Goal: Task Accomplishment & Management: Use online tool/utility

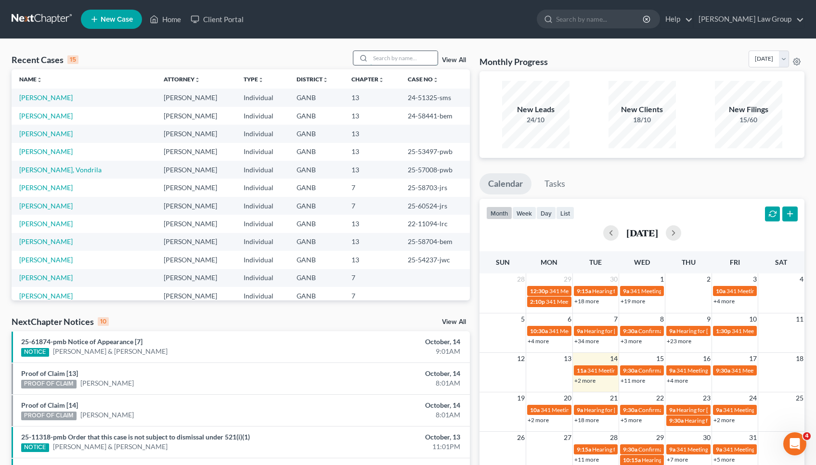
click at [413, 58] on input "search" at bounding box center [403, 58] width 67 height 14
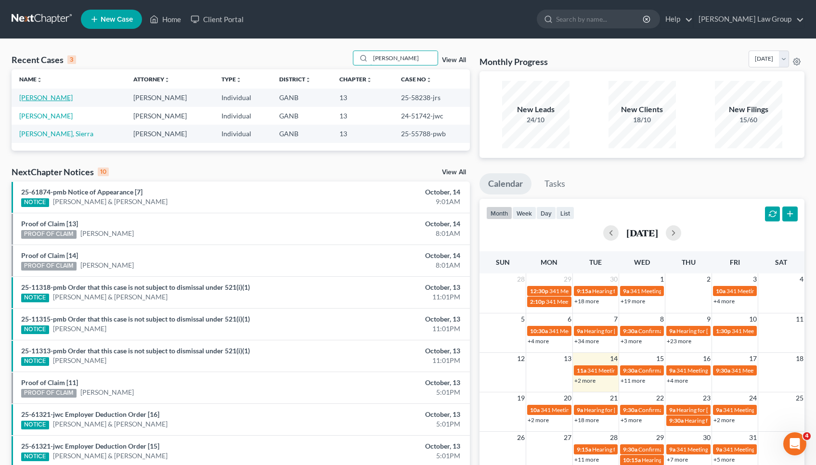
type input "[PERSON_NAME]"
click at [53, 99] on link "[PERSON_NAME]" at bounding box center [45, 97] width 53 height 8
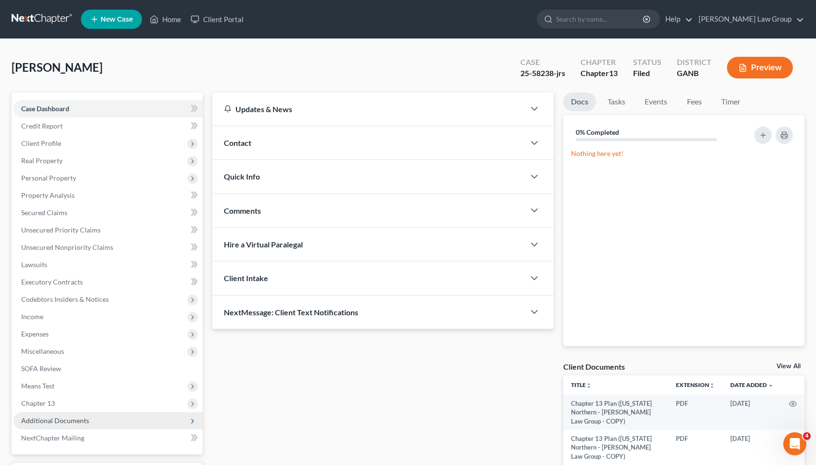
click at [89, 419] on span "Additional Documents" at bounding box center [107, 420] width 189 height 17
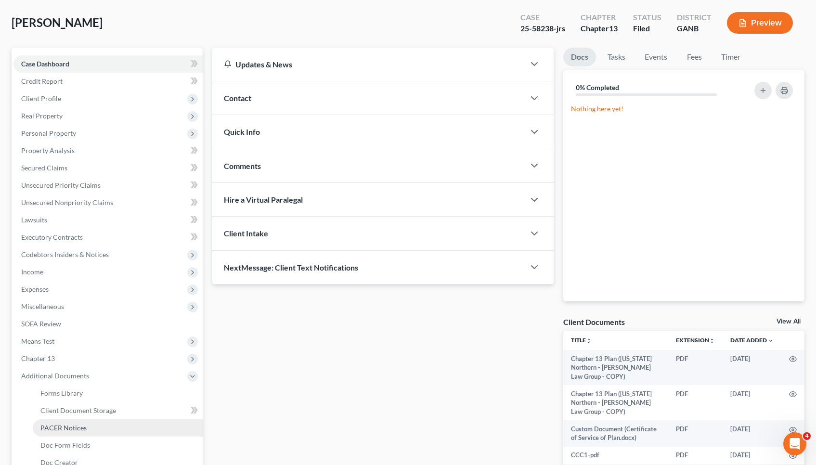
scroll to position [45, 0]
click at [90, 422] on link "PACER Notices" at bounding box center [118, 427] width 170 height 17
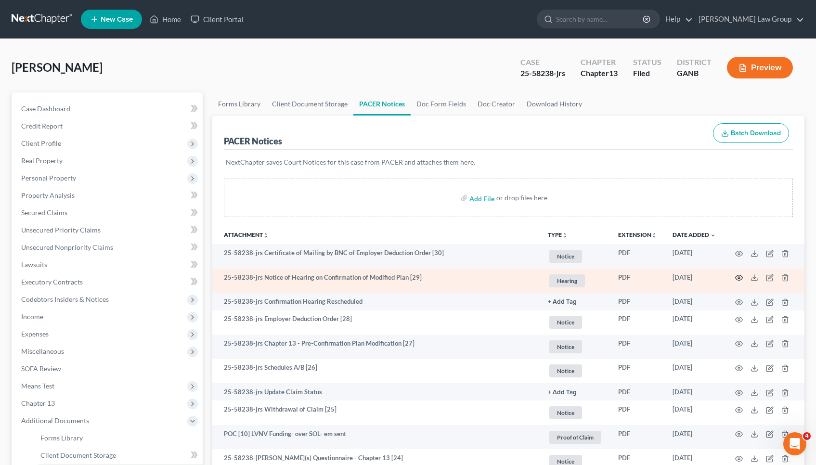
click at [738, 278] on icon "button" at bounding box center [739, 278] width 8 height 8
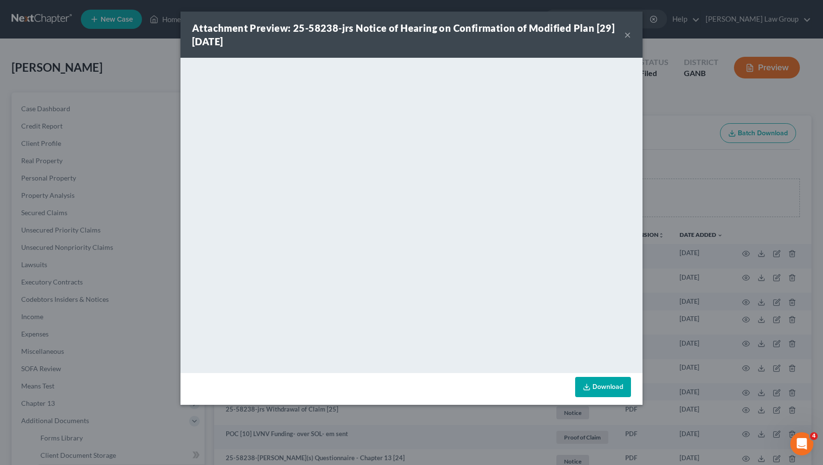
click at [627, 34] on button "×" at bounding box center [627, 35] width 7 height 12
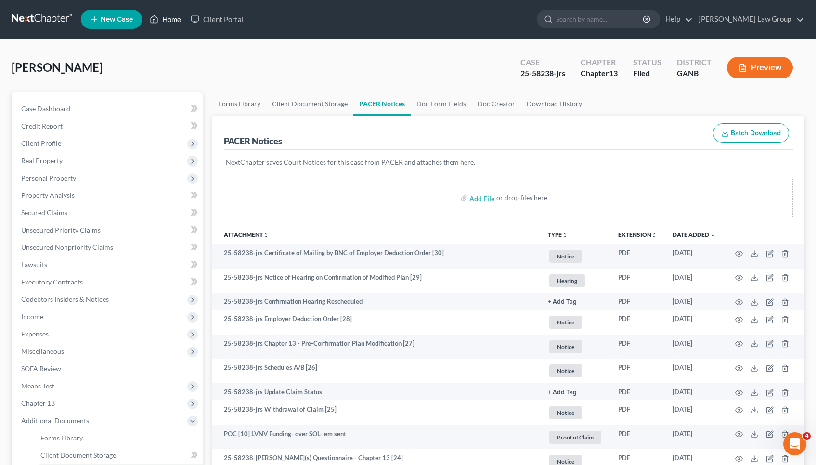
click at [162, 21] on link "Home" at bounding box center [165, 19] width 41 height 17
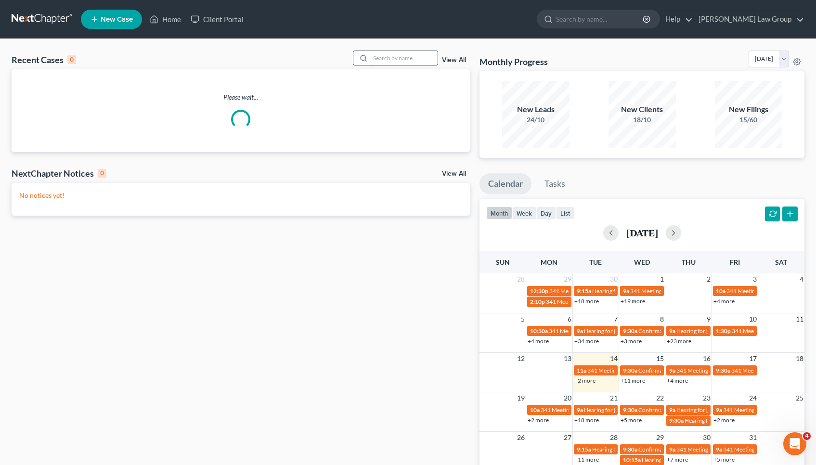
click at [412, 53] on input "search" at bounding box center [403, 58] width 67 height 14
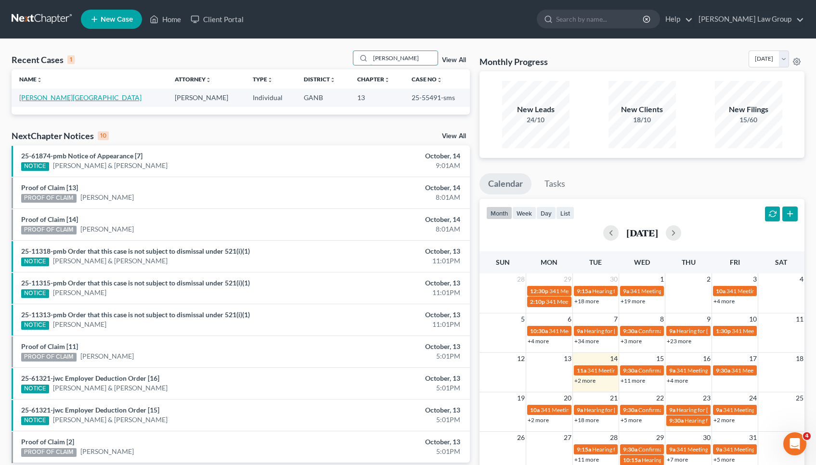
type input "[PERSON_NAME]"
click at [65, 95] on link "[PERSON_NAME][GEOGRAPHIC_DATA]" at bounding box center [80, 97] width 122 height 8
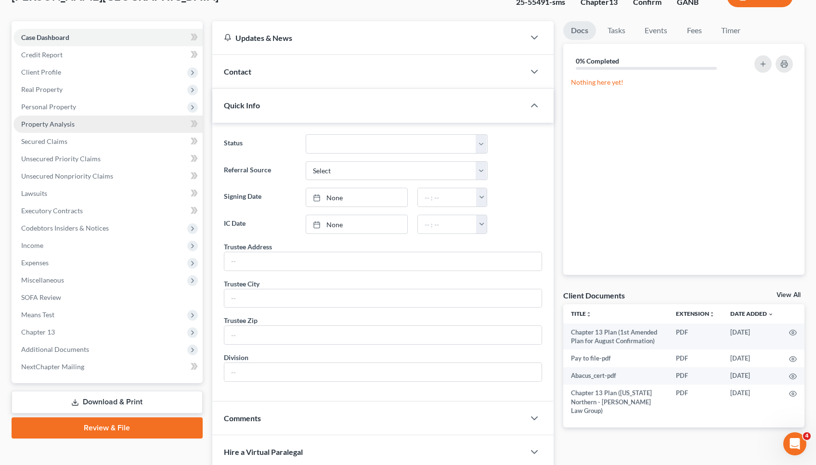
scroll to position [114, 0]
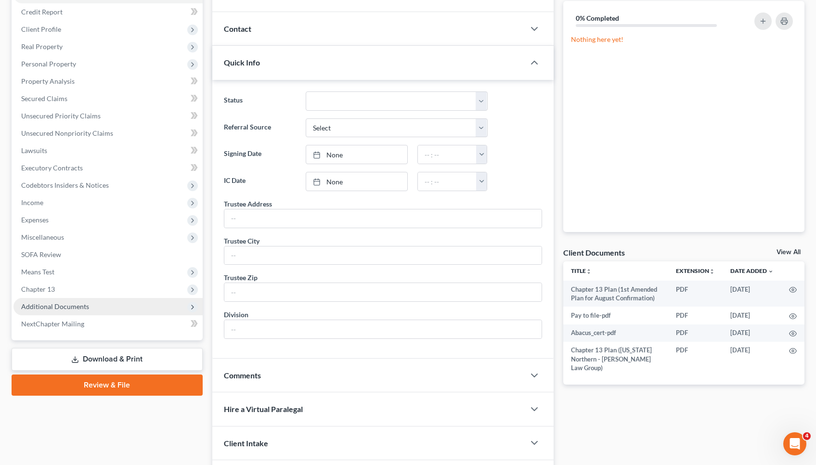
click at [77, 309] on span "Additional Documents" at bounding box center [55, 306] width 68 height 8
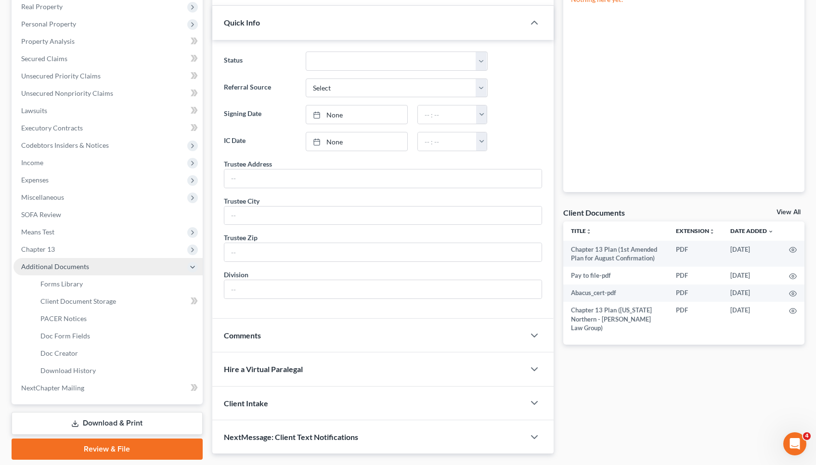
click at [77, 309] on link "Client Document Storage" at bounding box center [118, 301] width 170 height 17
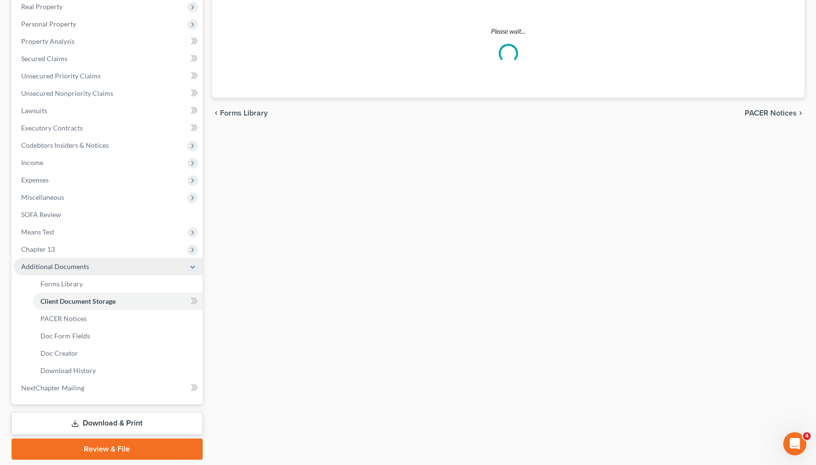
scroll to position [15, 0]
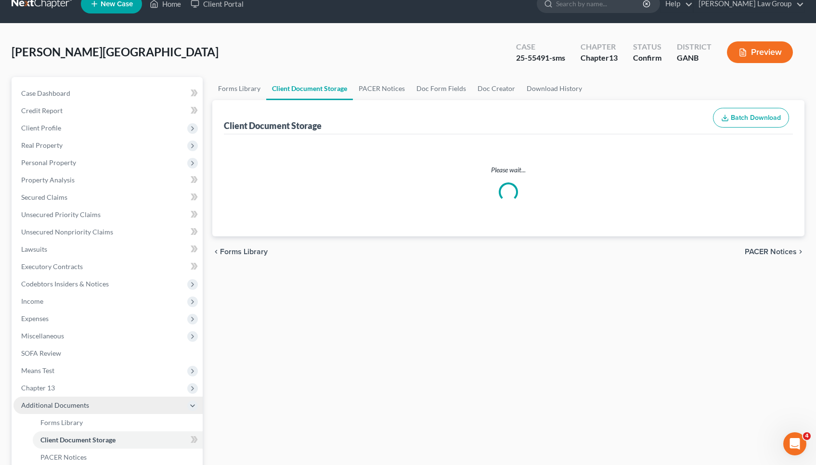
select select "0"
select select "5"
select select "35"
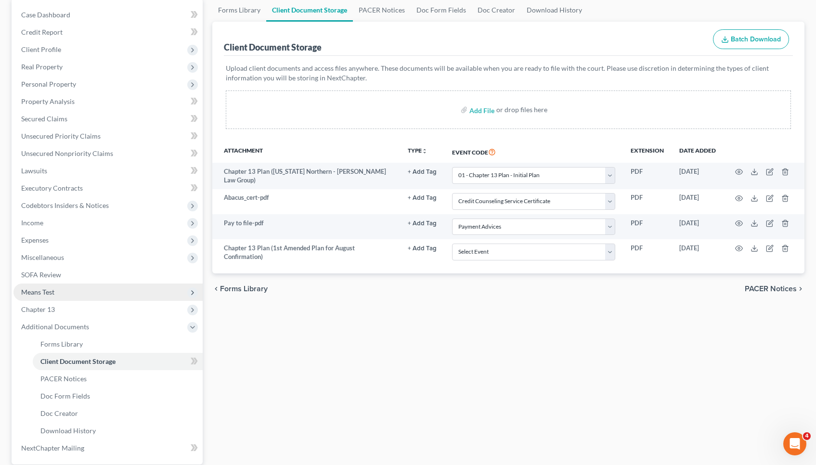
scroll to position [96, 0]
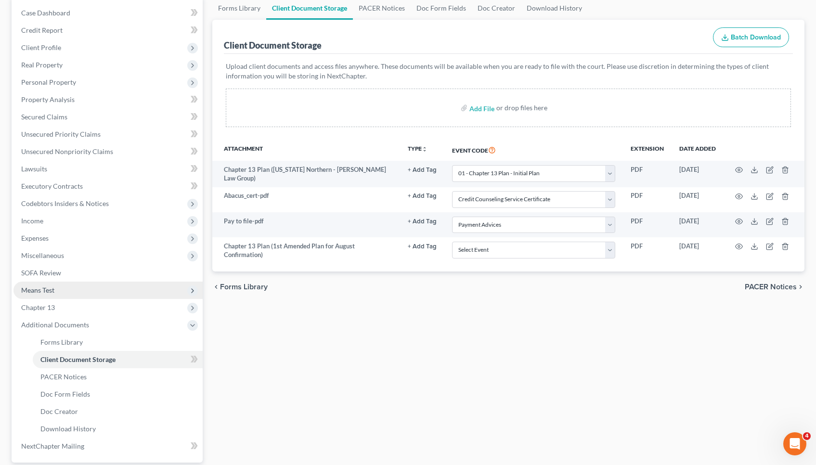
click at [117, 388] on link "Doc Form Fields" at bounding box center [118, 393] width 170 height 17
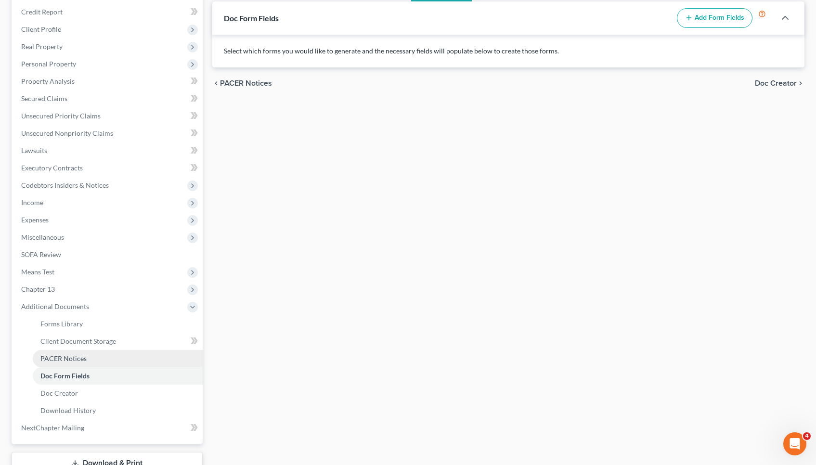
click at [72, 359] on span "PACER Notices" at bounding box center [63, 358] width 46 height 8
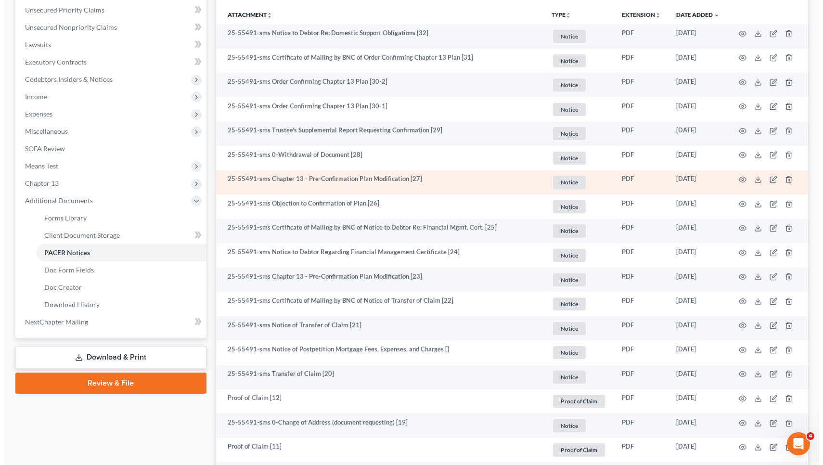
scroll to position [232, 0]
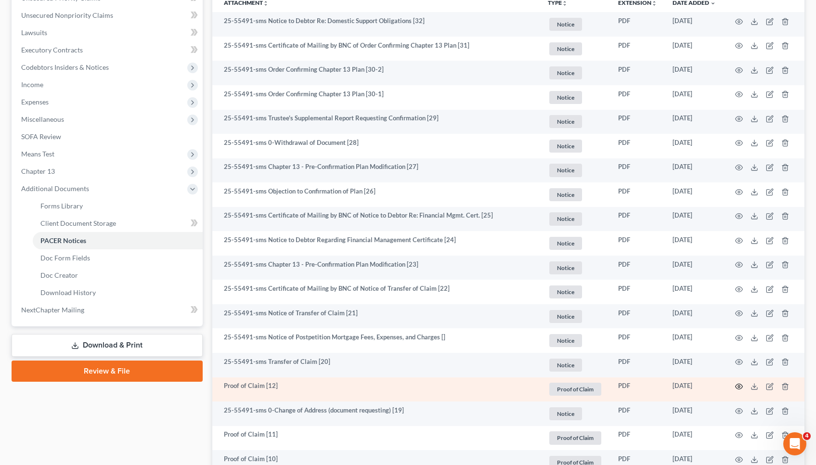
click at [737, 384] on icon "button" at bounding box center [738, 386] width 7 height 5
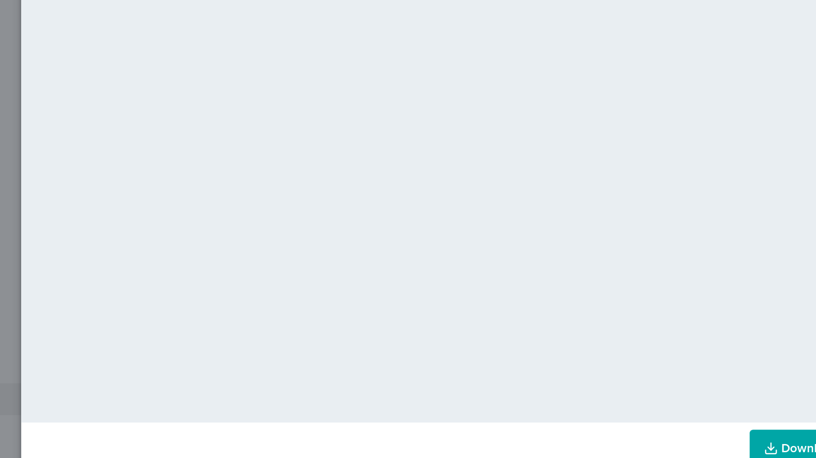
scroll to position [221, 0]
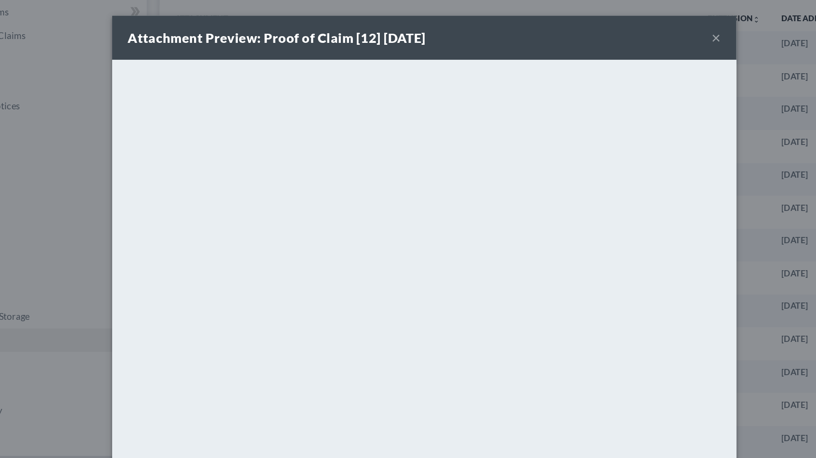
click at [621, 27] on button "×" at bounding box center [624, 28] width 7 height 12
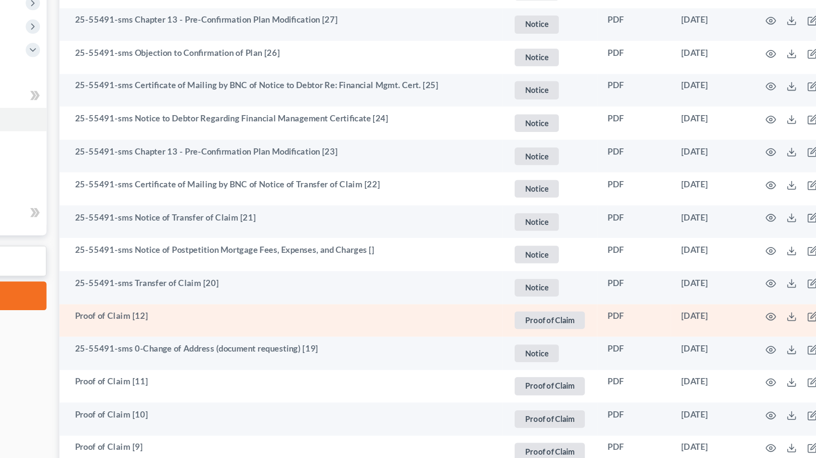
scroll to position [266, 0]
click at [766, 350] on icon "button" at bounding box center [769, 353] width 6 height 6
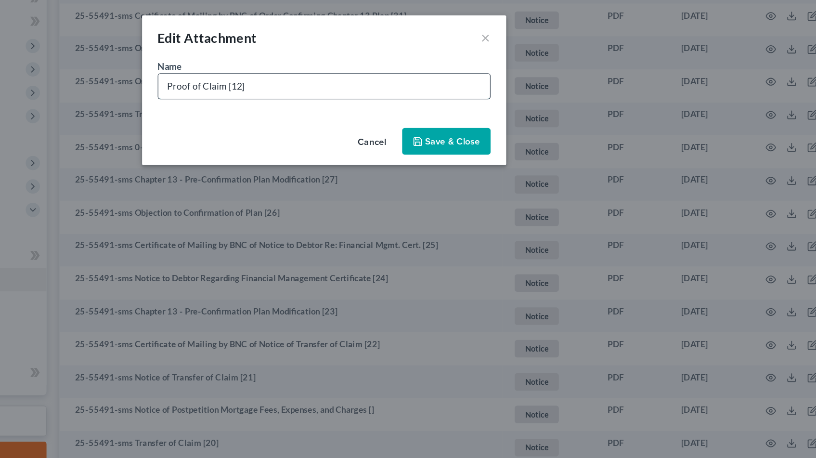
click at [353, 60] on input "Proof of Claim [12]" at bounding box center [407, 64] width 245 height 18
drag, startPoint x: 163, startPoint y: 64, endPoint x: 90, endPoint y: 60, distance: 73.8
click at [90, 60] on div "Edit Attachment × Name * Proof of Claim [12] [GEOGRAPHIC_DATA]- sec- $355,047.0…" at bounding box center [408, 229] width 816 height 458
type input "POC [12] Lakeview Loan- sec- $355,047.03"
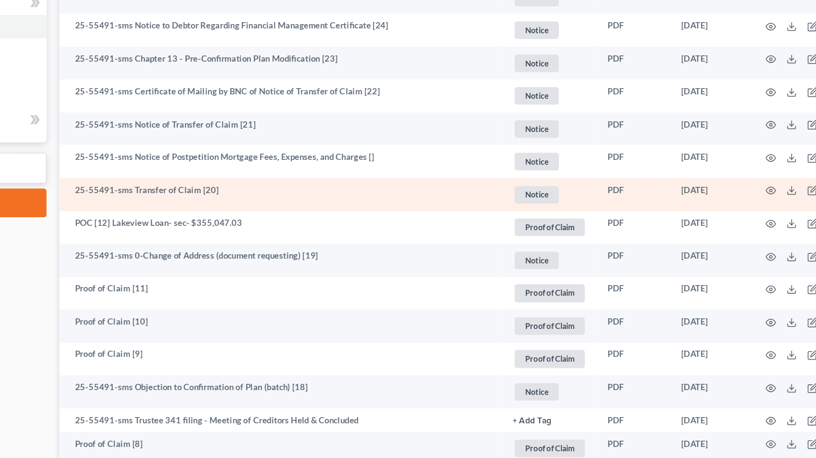
scroll to position [340, 0]
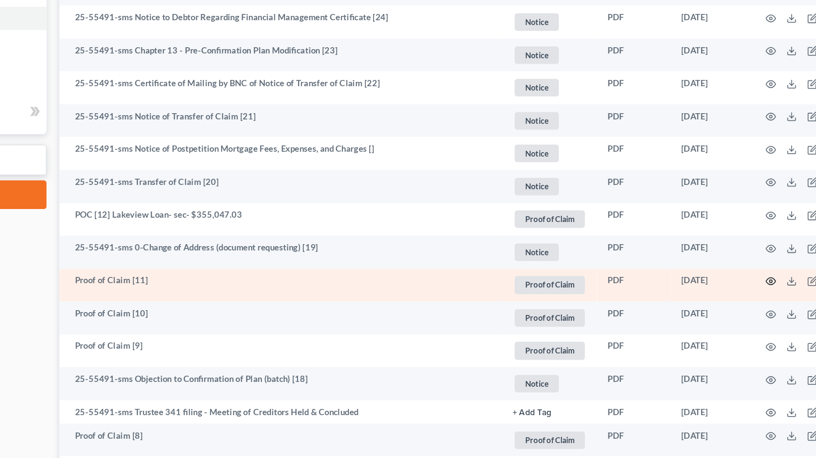
click at [735, 323] on icon "button" at bounding box center [739, 327] width 8 height 8
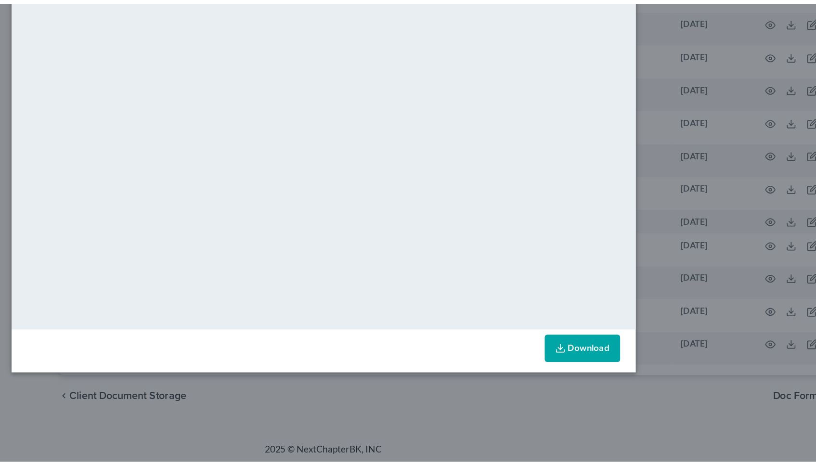
scroll to position [1078, 0]
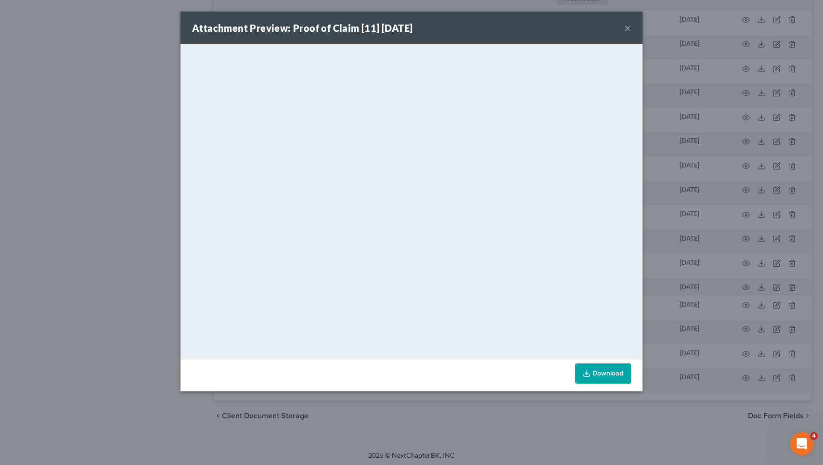
click at [626, 26] on button "×" at bounding box center [627, 28] width 7 height 12
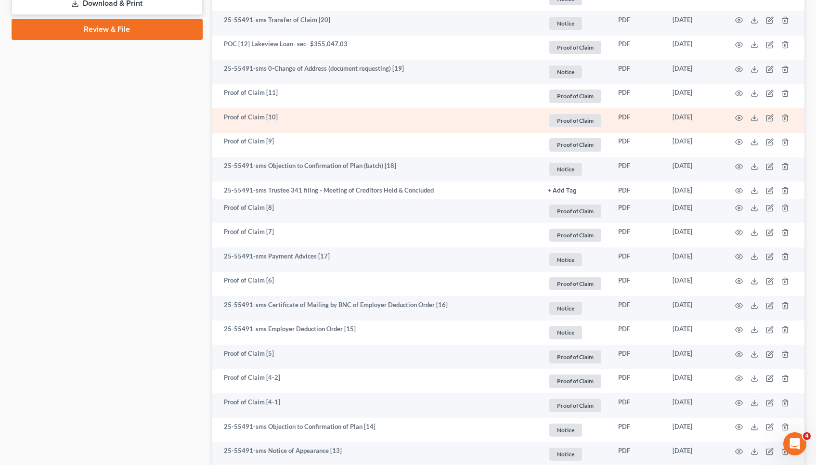
scroll to position [574, 0]
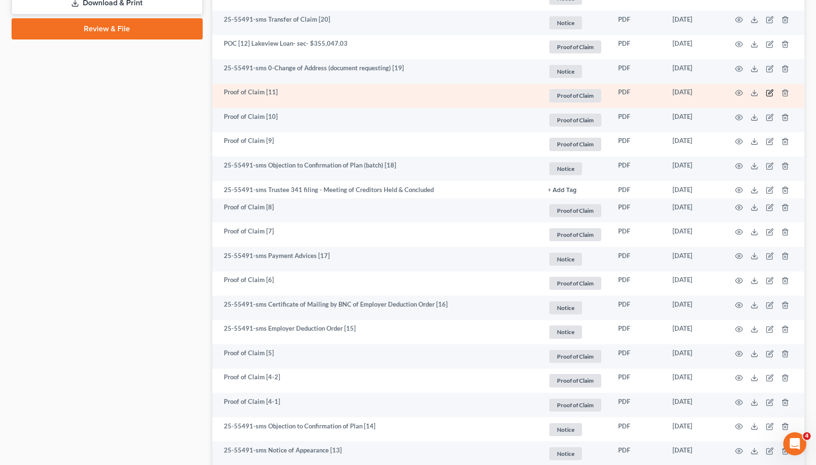
click at [772, 90] on icon "button" at bounding box center [770, 92] width 4 height 4
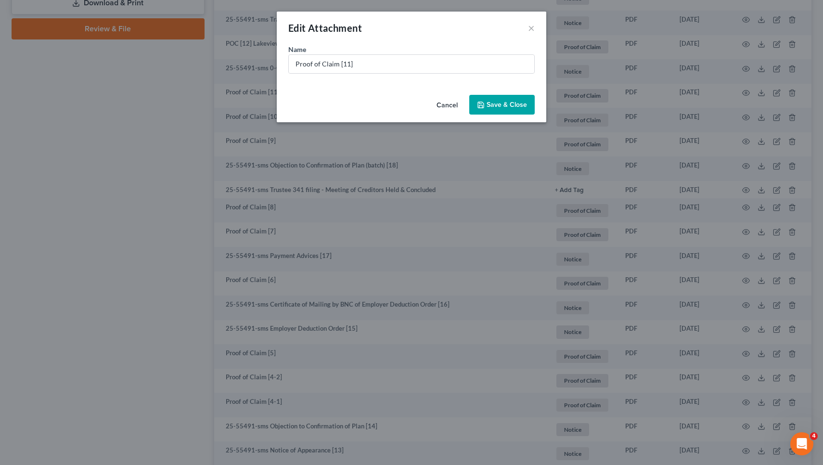
click at [484, 52] on div "Name * Proof of Claim [11]" at bounding box center [411, 58] width 246 height 29
click at [492, 63] on input "Proof of Claim [11]" at bounding box center [411, 64] width 245 height 18
click at [402, 64] on input "Proof of Claim [11] LVNV Funding- US- $1,054.68" at bounding box center [411, 64] width 245 height 18
drag, startPoint x: 339, startPoint y: 60, endPoint x: 209, endPoint y: 67, distance: 129.7
click at [209, 67] on div "Edit Attachment × Name * Proof of Claim [11] LVNV Funding- U/S- $1,054.68 Cance…" at bounding box center [411, 232] width 823 height 465
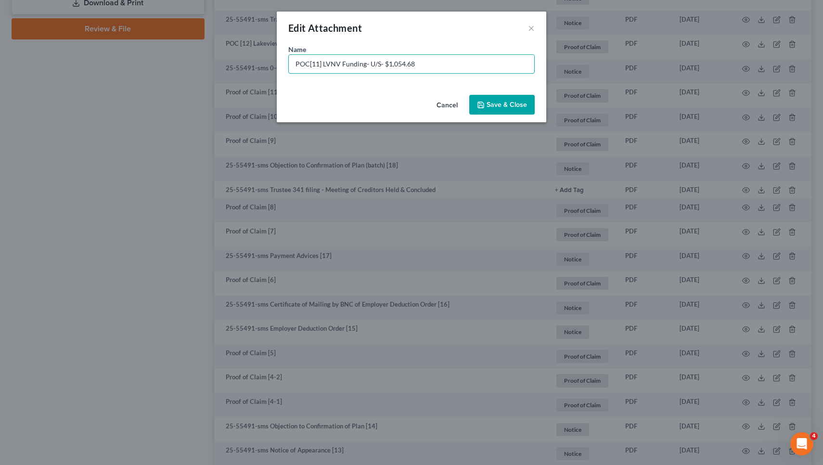
type input "POC[11] LVNV Funding- U/S- $1,054.68"
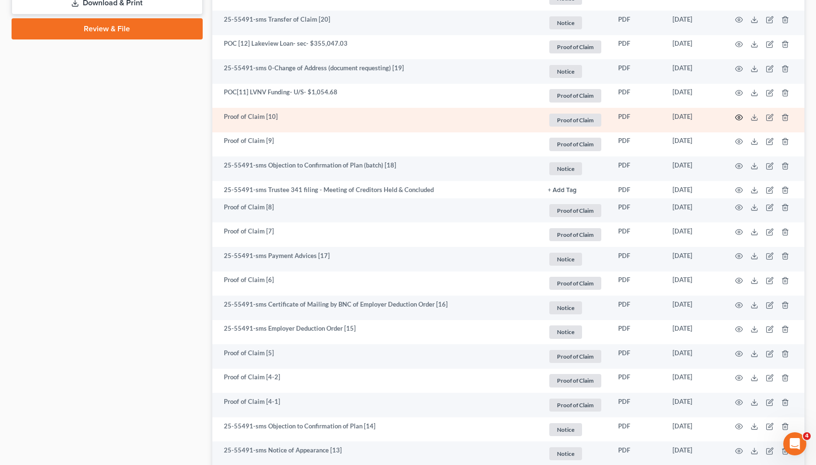
click at [740, 116] on circle "button" at bounding box center [739, 117] width 2 height 2
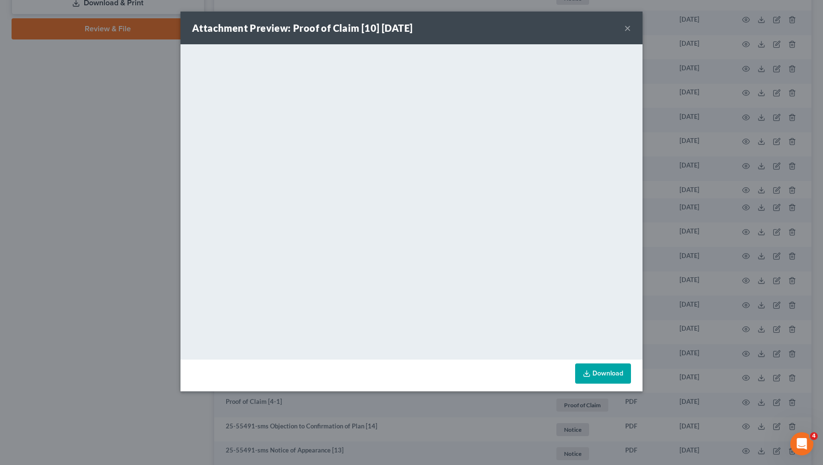
click at [625, 29] on button "×" at bounding box center [627, 28] width 7 height 12
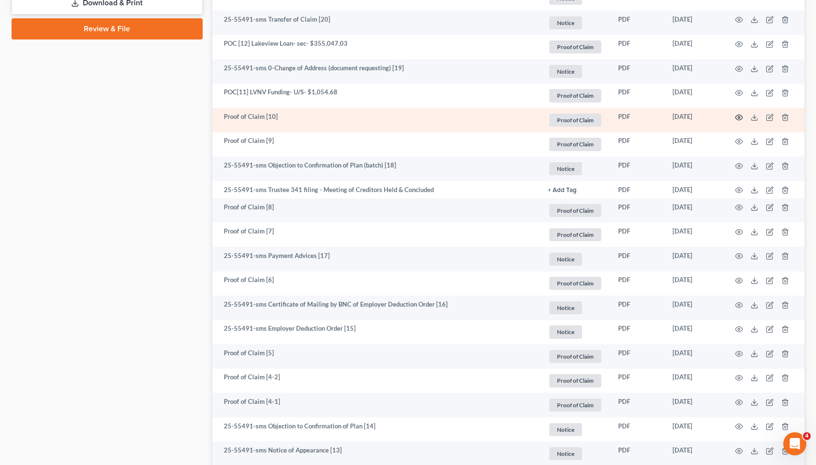
click at [741, 117] on icon "button" at bounding box center [739, 118] width 8 height 8
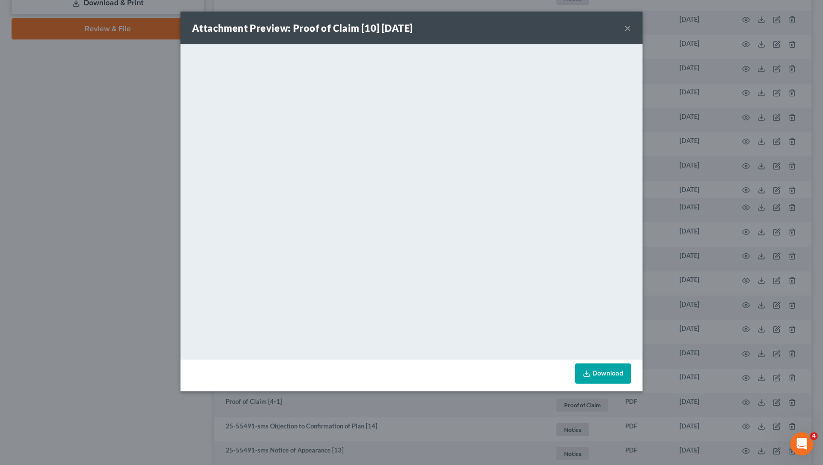
click at [627, 26] on button "×" at bounding box center [627, 28] width 7 height 12
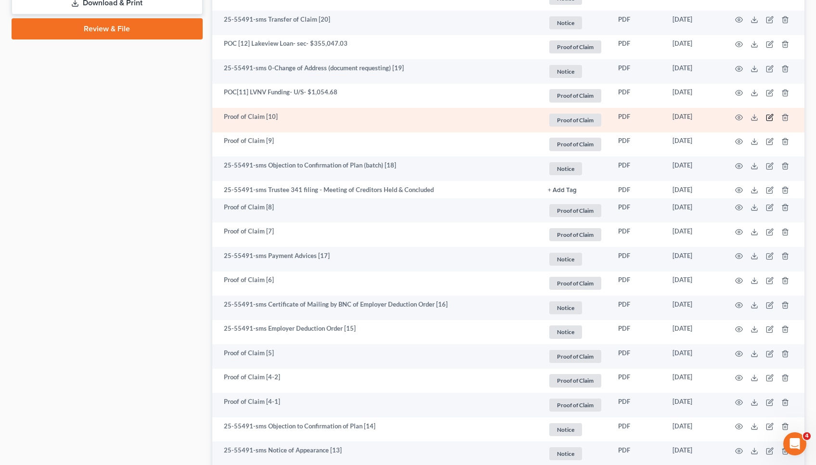
click at [771, 117] on icon "button" at bounding box center [770, 118] width 8 height 8
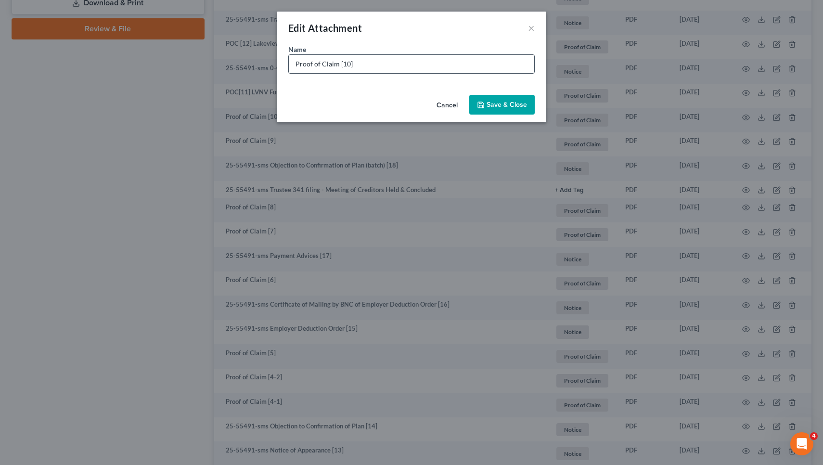
click at [490, 68] on input "Proof of Claim [10]" at bounding box center [411, 64] width 245 height 18
paste input "14,540.58"
drag, startPoint x: 337, startPoint y: 60, endPoint x: 199, endPoint y: 53, distance: 138.3
click at [199, 53] on div "Edit Attachment × Name * Proof of Claim [10] USAA- U/S- $14,540.58 Cancel Save …" at bounding box center [411, 232] width 823 height 465
type input "POC [10] USAA- U/S- $14,540.58"
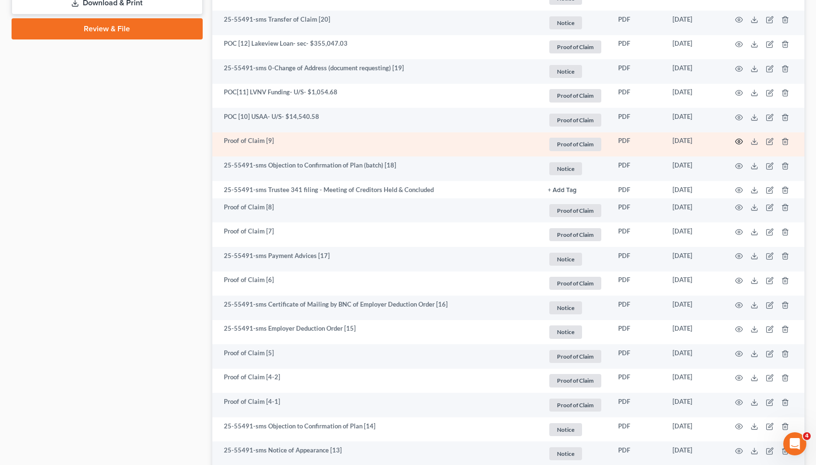
click at [740, 140] on icon "button" at bounding box center [739, 142] width 8 height 8
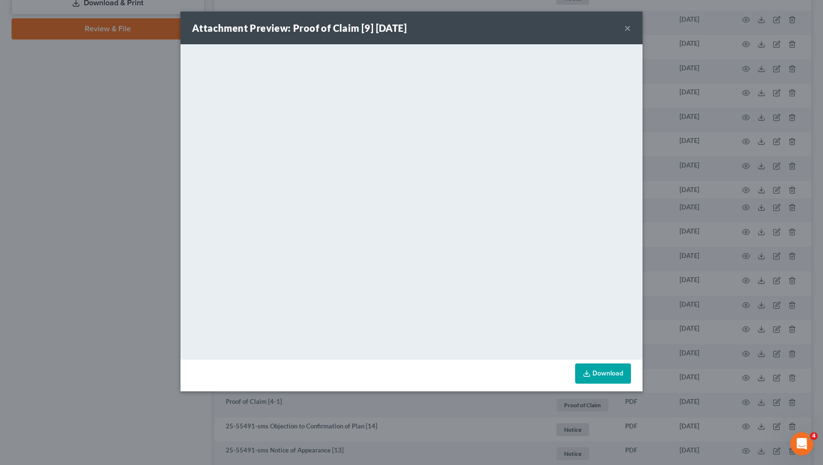
click at [628, 27] on button "×" at bounding box center [627, 28] width 7 height 12
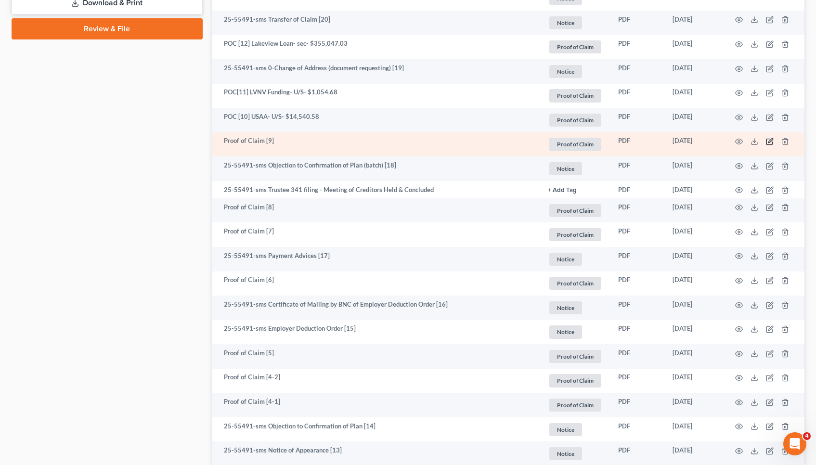
click at [769, 142] on icon "button" at bounding box center [770, 142] width 8 height 8
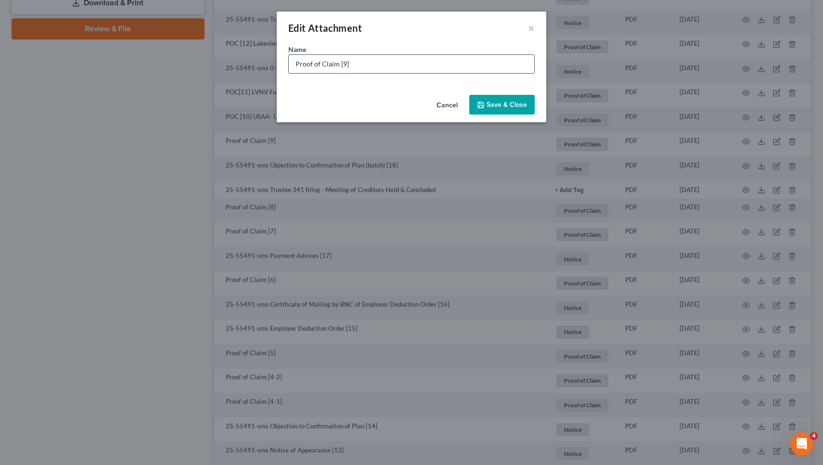
click at [512, 62] on input "Proof of Claim [9]" at bounding box center [411, 64] width 245 height 18
paste input "        "
drag, startPoint x: 336, startPoint y: 64, endPoint x: 239, endPoint y: 60, distance: 96.8
click at [239, 60] on div "Edit Attachment × Name * Proof of Claim [9]m [PERSON_NAME] Fargo- U/S- $       …" at bounding box center [411, 232] width 823 height 465
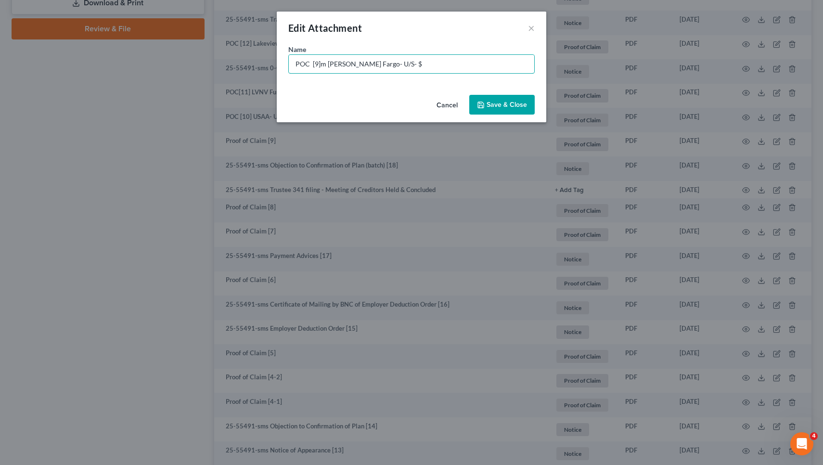
type input "POC [9]m [PERSON_NAME] Fargo- U/S- $                "
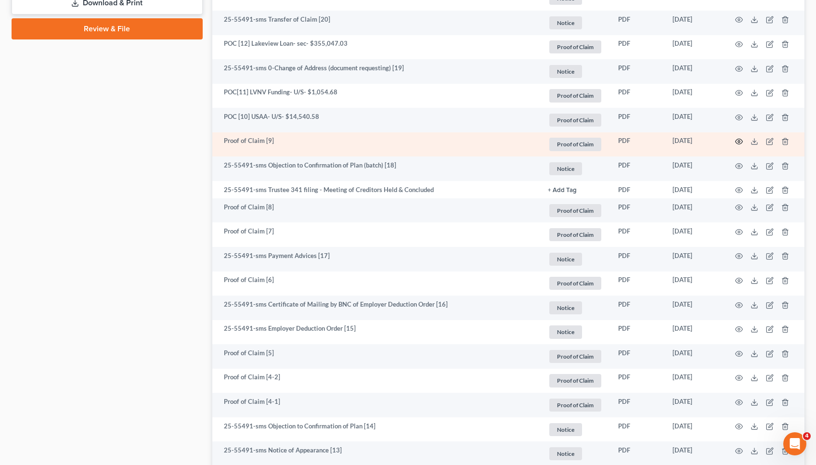
click at [737, 138] on icon "button" at bounding box center [739, 142] width 8 height 8
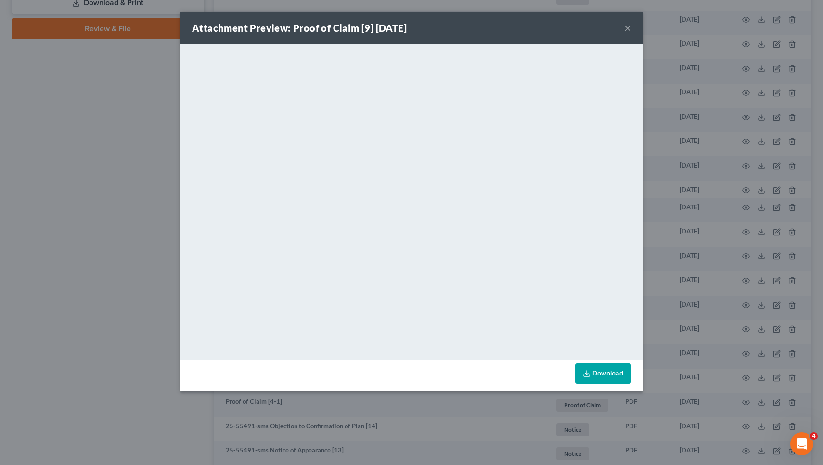
click at [628, 27] on button "×" at bounding box center [627, 28] width 7 height 12
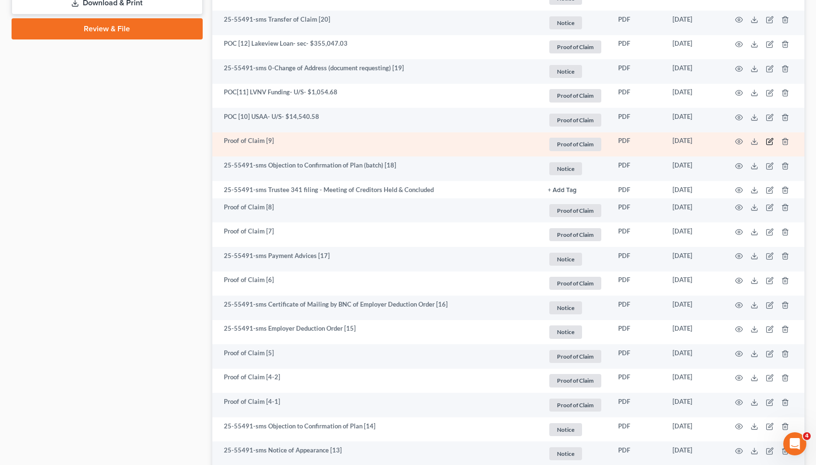
click at [768, 139] on icon "button" at bounding box center [770, 142] width 8 height 8
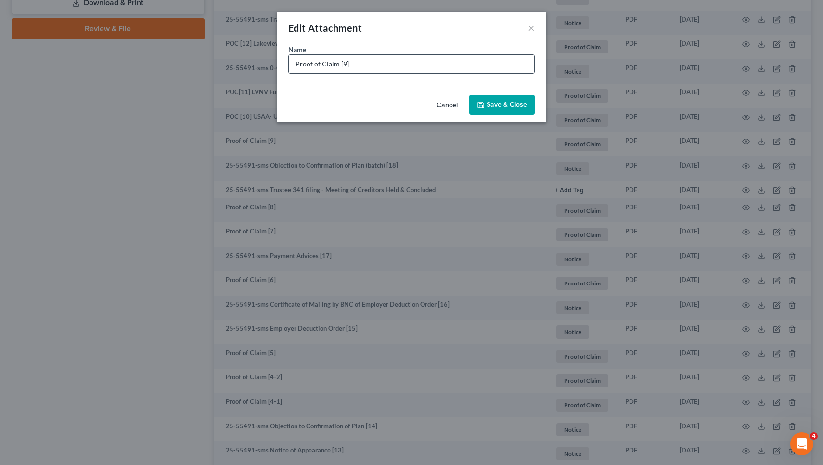
click at [525, 62] on input "Proof of Claim [9]" at bounding box center [411, 64] width 245 height 18
paste input "       "
drag, startPoint x: 336, startPoint y: 63, endPoint x: 229, endPoint y: 59, distance: 107.4
click at [229, 59] on div "Edit Attachment × Name * Proof of Claim [9]        [PERSON_NAME] Fargo- U/S- $7…" at bounding box center [411, 232] width 823 height 465
type input "POC [9]        [PERSON_NAME] Fargo- U/S- $7862.48"
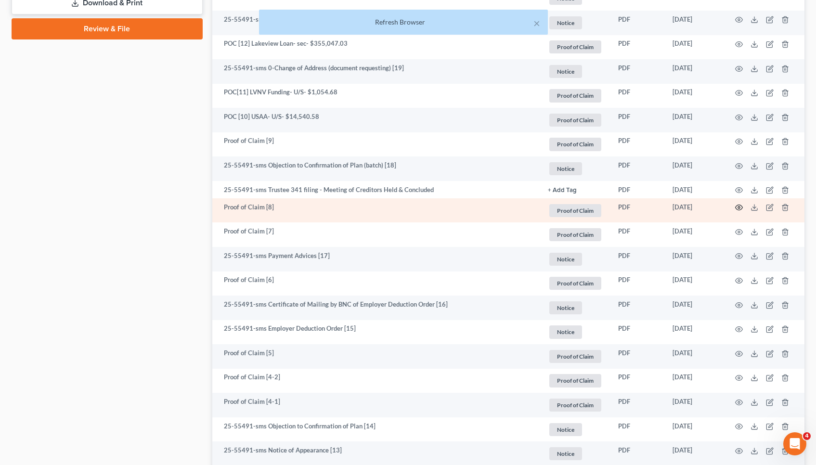
click at [739, 206] on circle "button" at bounding box center [739, 207] width 2 height 2
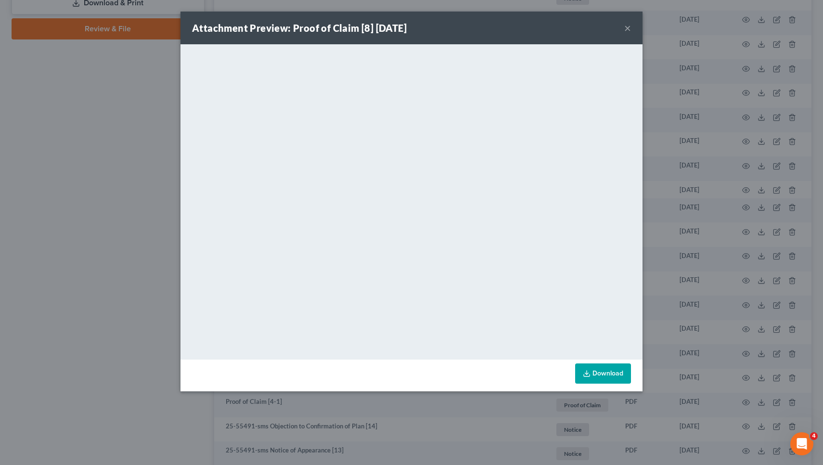
click at [629, 26] on button "×" at bounding box center [627, 28] width 7 height 12
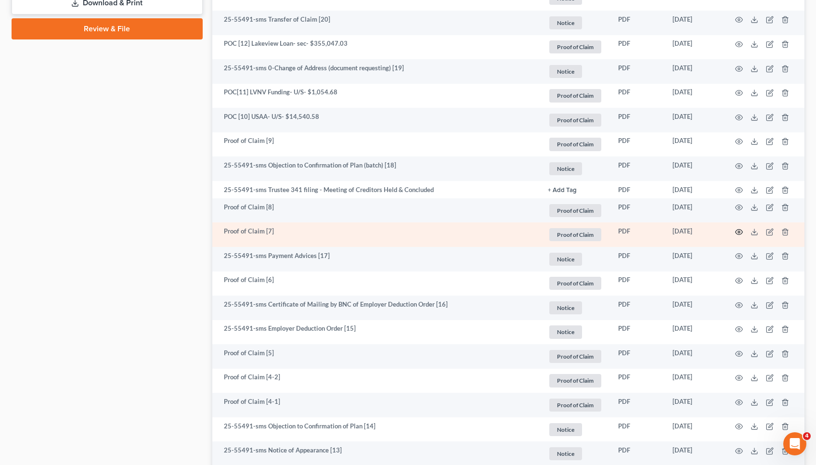
click at [740, 230] on icon "button" at bounding box center [739, 232] width 8 height 8
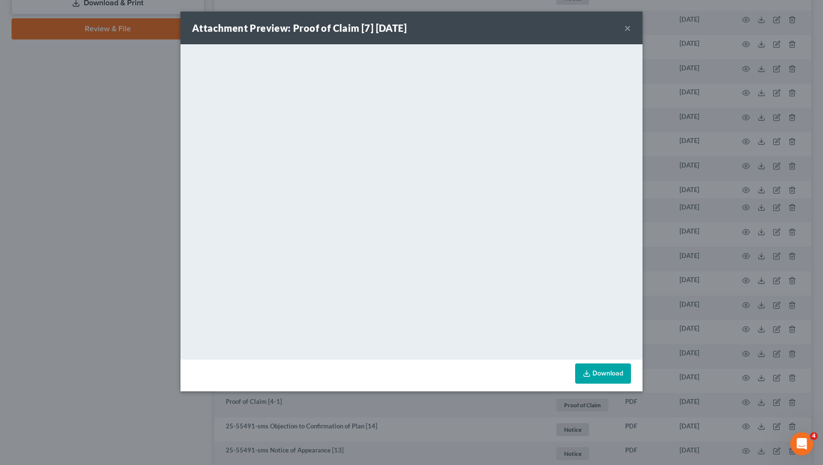
click at [628, 29] on button "×" at bounding box center [627, 28] width 7 height 12
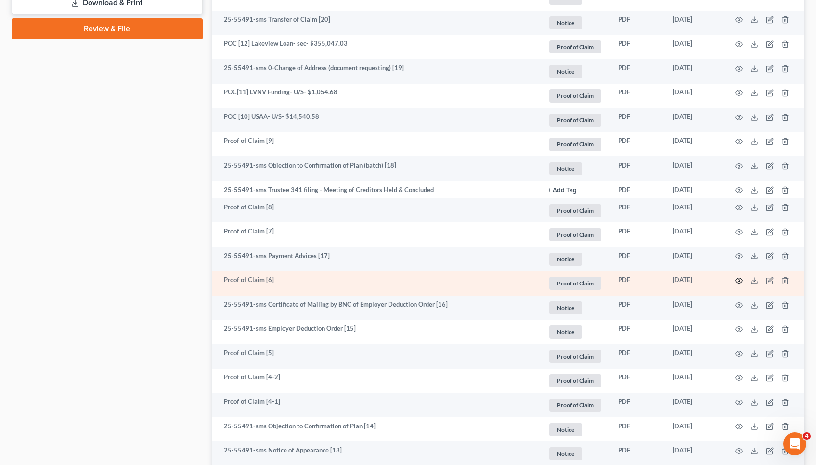
click at [740, 278] on icon "button" at bounding box center [739, 281] width 8 height 8
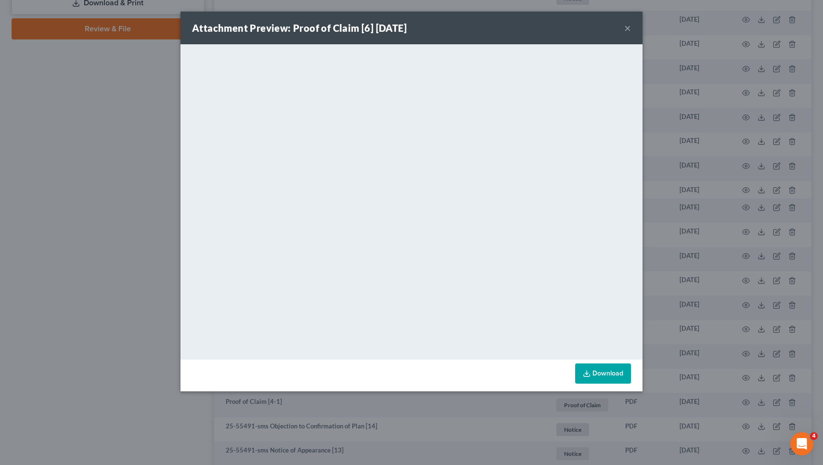
click at [628, 25] on button "×" at bounding box center [627, 28] width 7 height 12
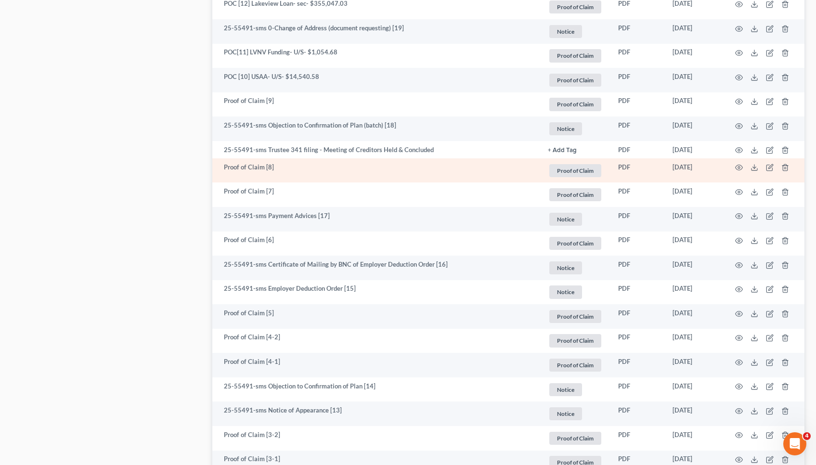
scroll to position [615, 0]
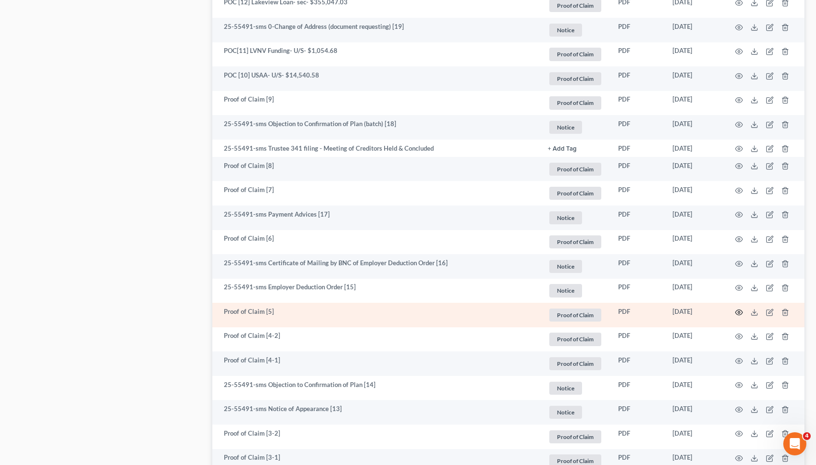
click at [740, 309] on icon "button" at bounding box center [739, 312] width 8 height 8
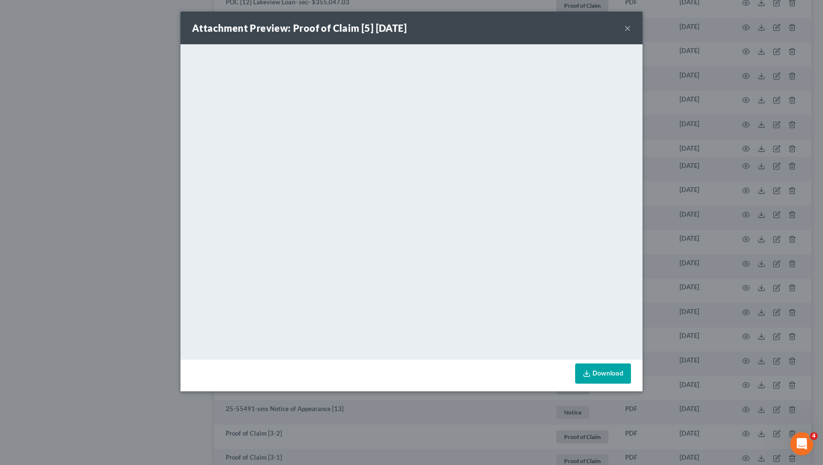
click at [626, 26] on button "×" at bounding box center [627, 28] width 7 height 12
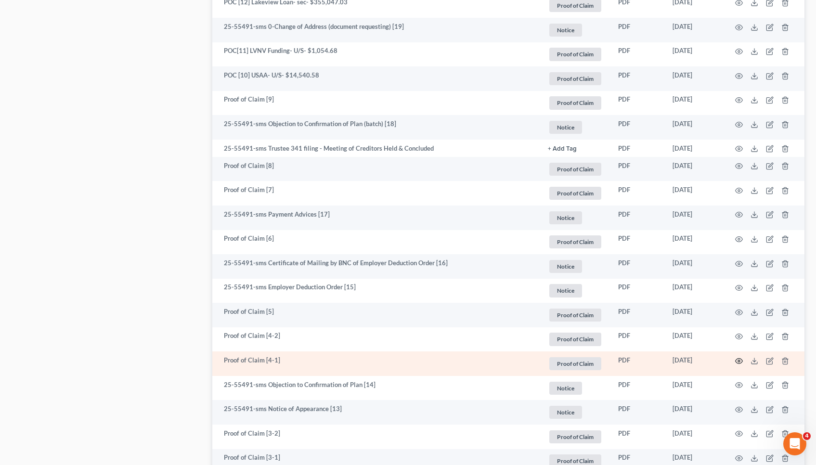
click at [740, 358] on icon "button" at bounding box center [738, 360] width 7 height 5
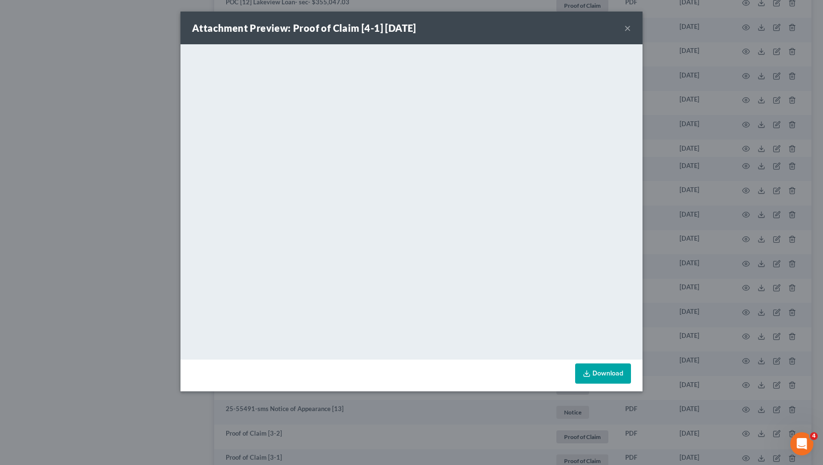
click at [626, 27] on button "×" at bounding box center [627, 28] width 7 height 12
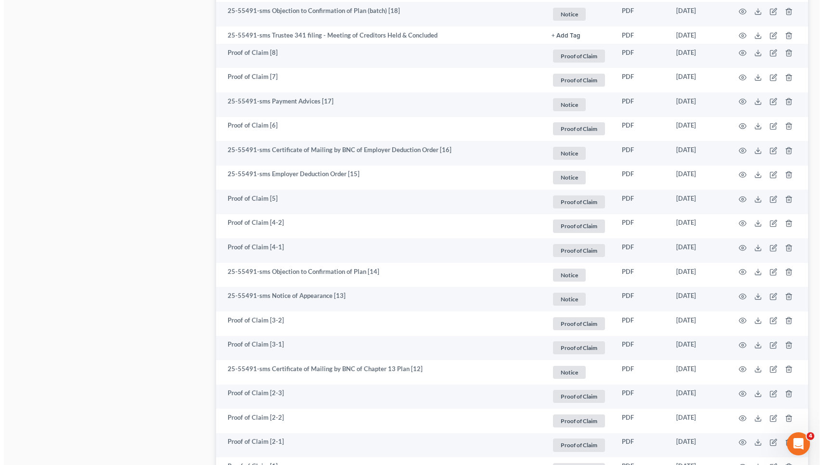
scroll to position [756, 0]
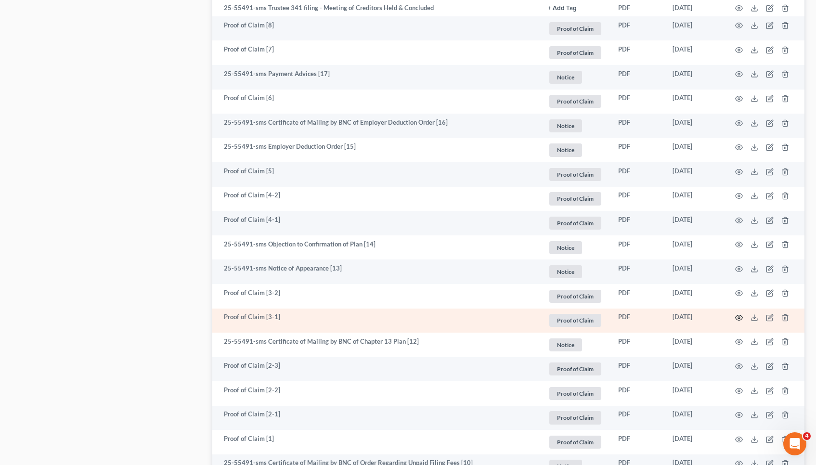
click at [739, 317] on circle "button" at bounding box center [739, 318] width 2 height 2
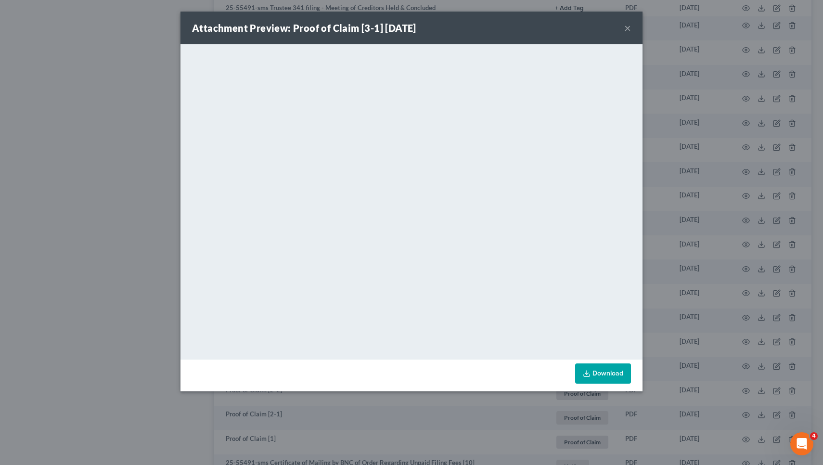
click at [628, 26] on button "×" at bounding box center [627, 28] width 7 height 12
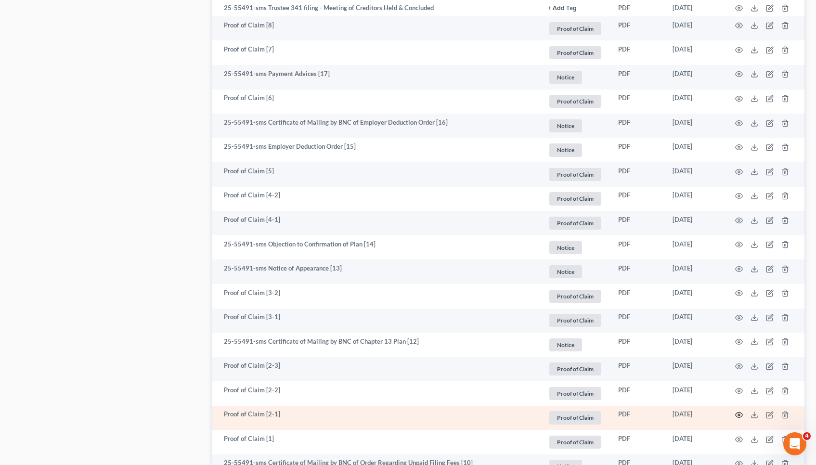
click at [741, 414] on icon "button" at bounding box center [738, 414] width 7 height 5
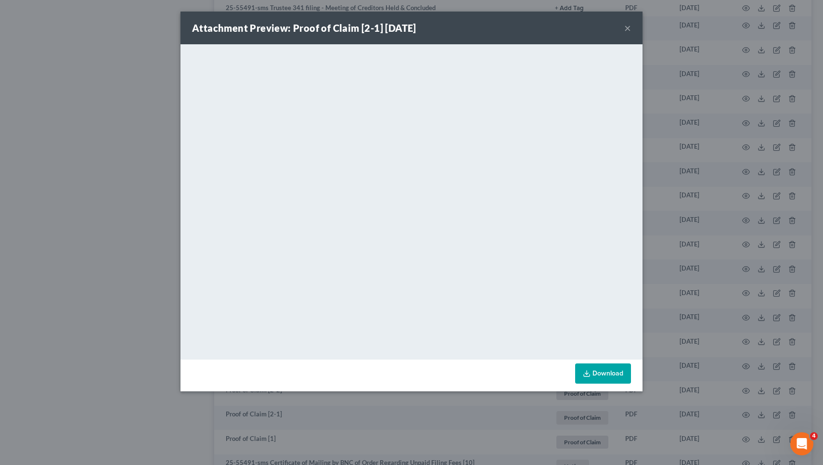
click at [626, 27] on button "×" at bounding box center [627, 28] width 7 height 12
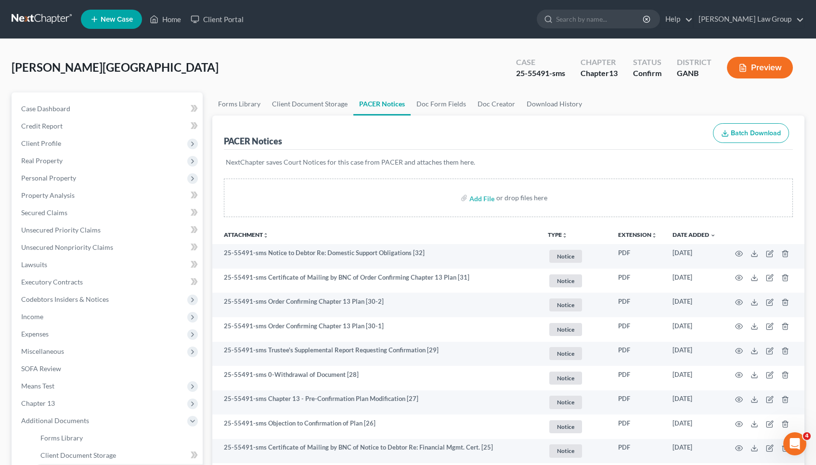
scroll to position [0, 0]
drag, startPoint x: 547, startPoint y: 74, endPoint x: 506, endPoint y: 76, distance: 40.4
click at [508, 76] on div "Case 25-55491-sms" at bounding box center [540, 68] width 64 height 28
copy div "25-55491"
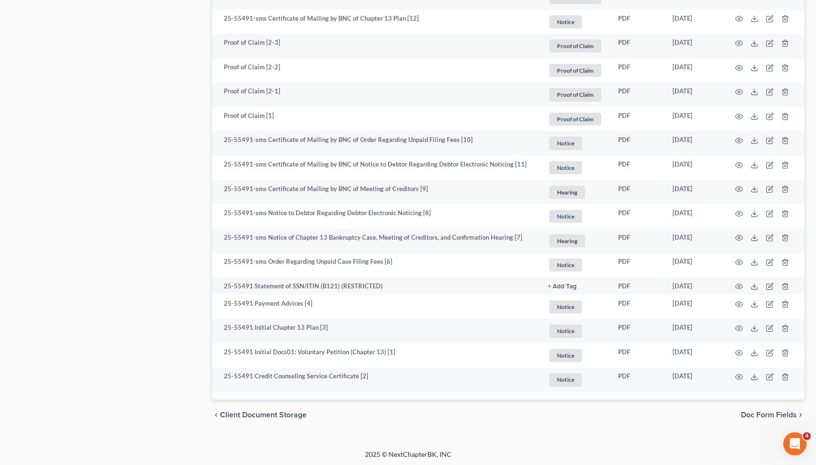
scroll to position [1078, 0]
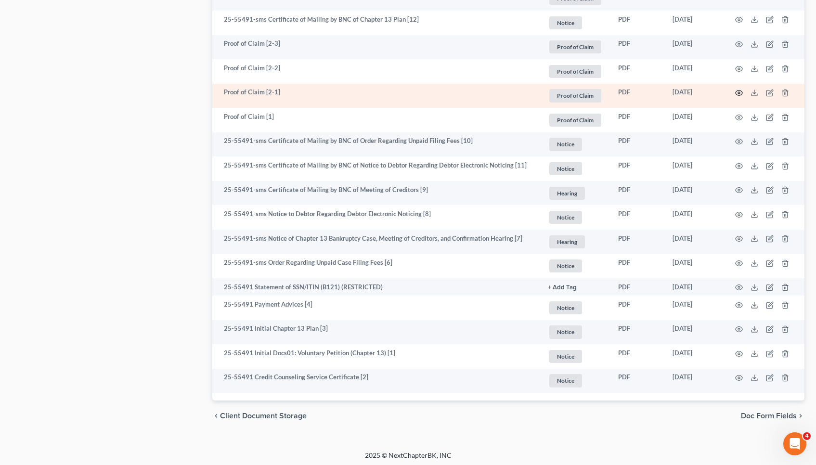
click at [742, 89] on icon "button" at bounding box center [739, 93] width 8 height 8
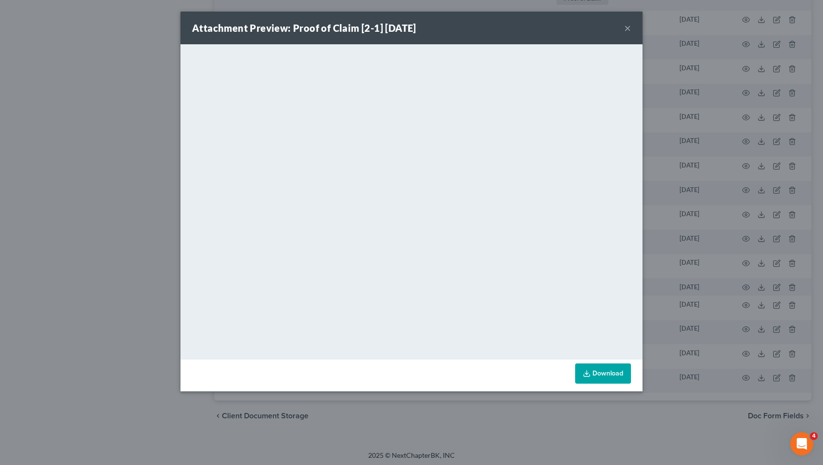
click at [626, 27] on button "×" at bounding box center [627, 28] width 7 height 12
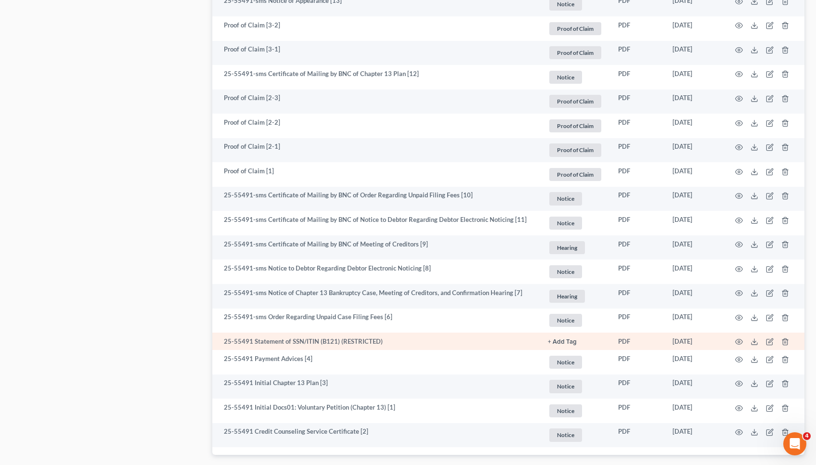
scroll to position [1020, 0]
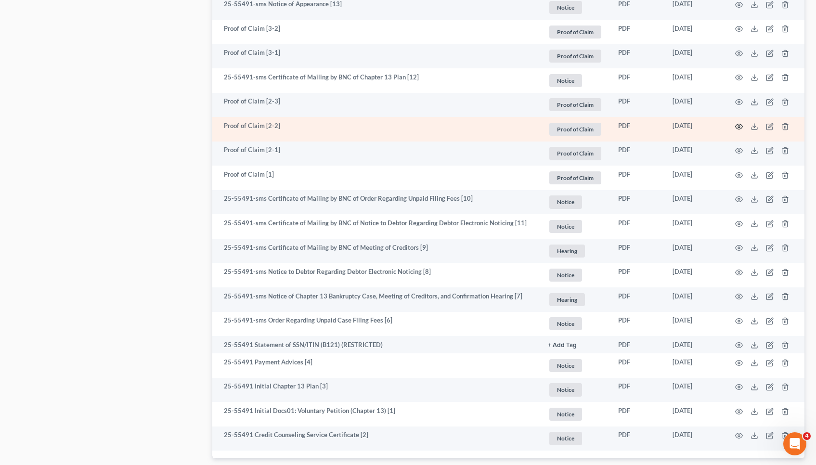
click at [739, 126] on icon "button" at bounding box center [739, 127] width 8 height 8
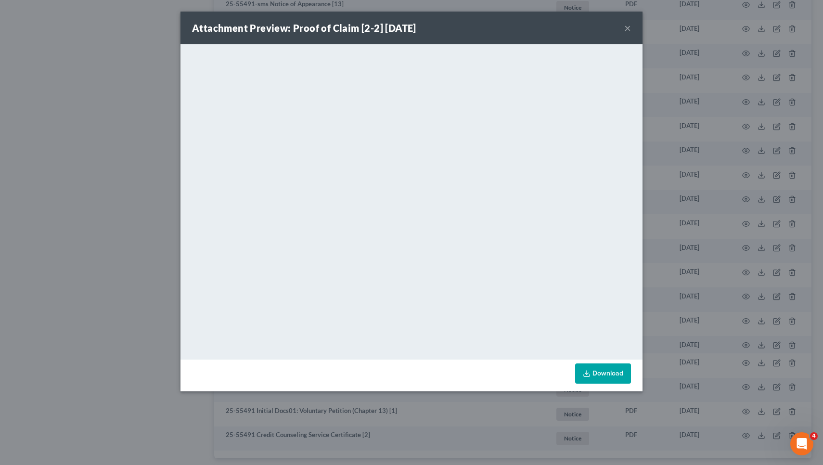
click at [629, 28] on button "×" at bounding box center [627, 28] width 7 height 12
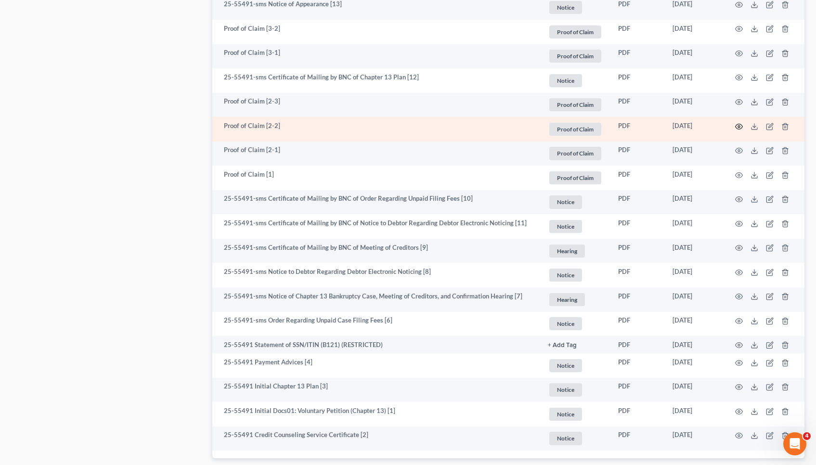
click at [738, 123] on icon "button" at bounding box center [739, 127] width 8 height 8
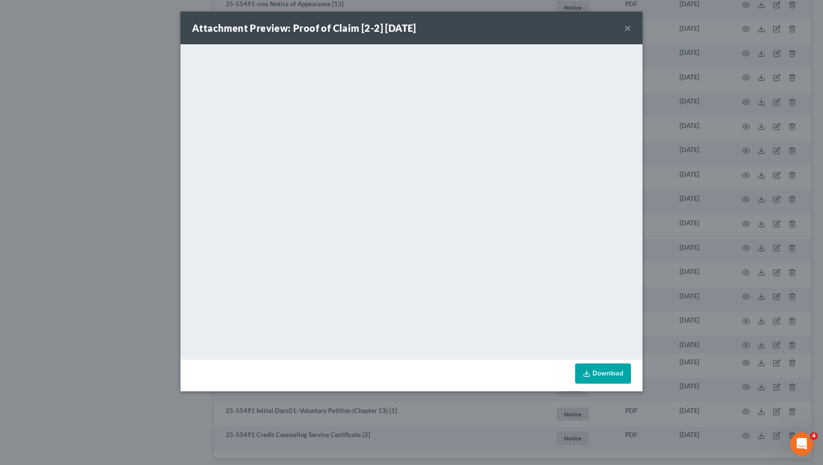
click at [628, 28] on button "×" at bounding box center [627, 28] width 7 height 12
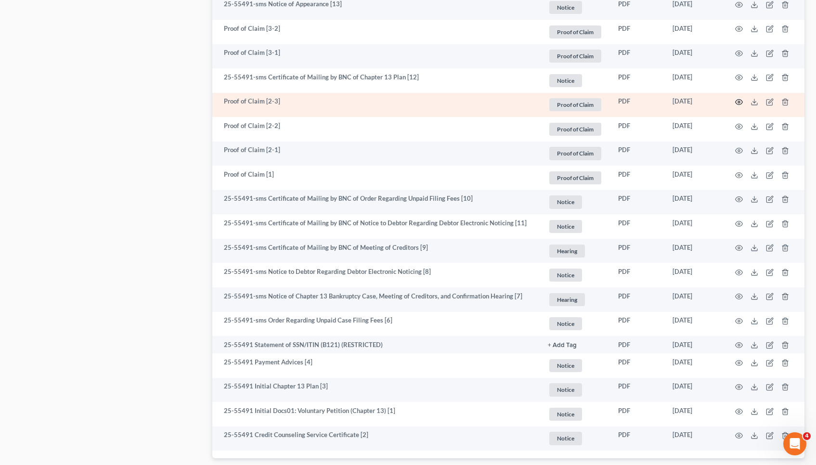
click at [739, 98] on icon "button" at bounding box center [739, 102] width 8 height 8
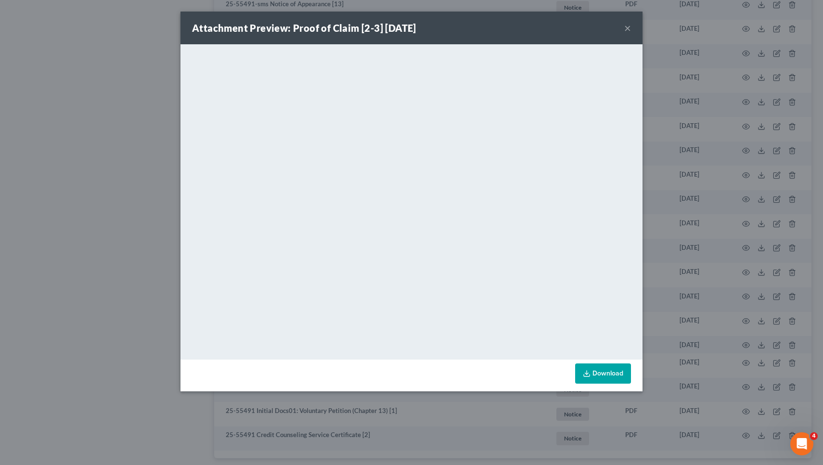
click at [628, 26] on button "×" at bounding box center [627, 28] width 7 height 12
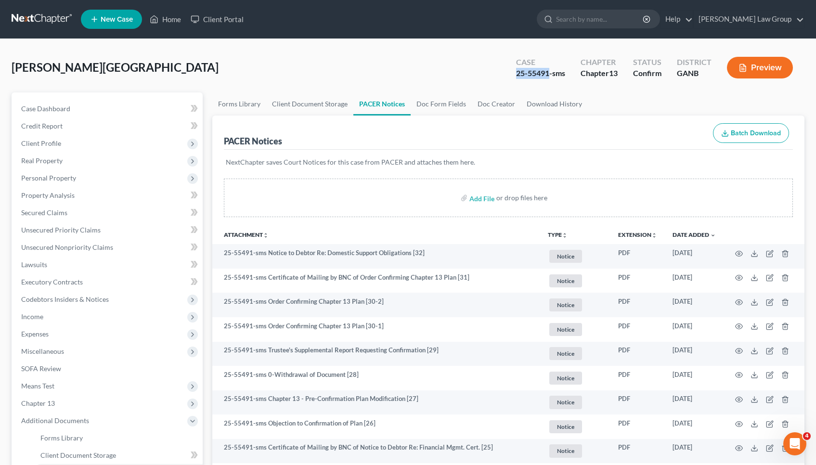
scroll to position [0, 0]
click at [415, 60] on div "[PERSON_NAME][GEOGRAPHIC_DATA] Upgraded Case 25-55491-sms Chapter Chapter 13 St…" at bounding box center [408, 72] width 793 height 42
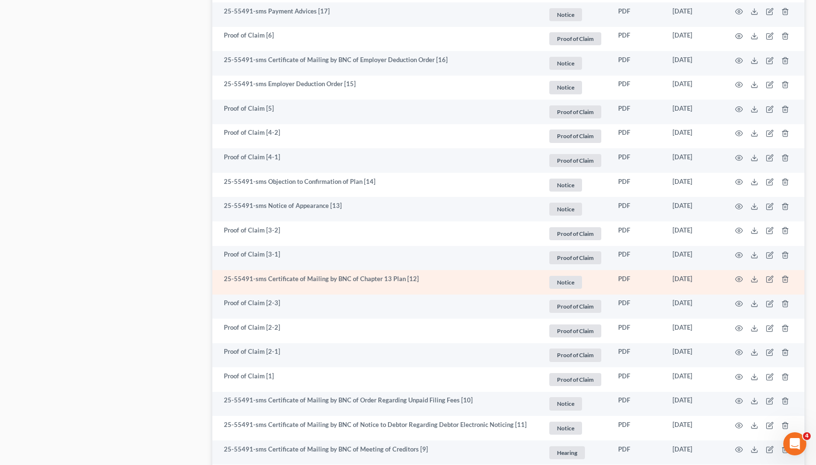
scroll to position [821, 0]
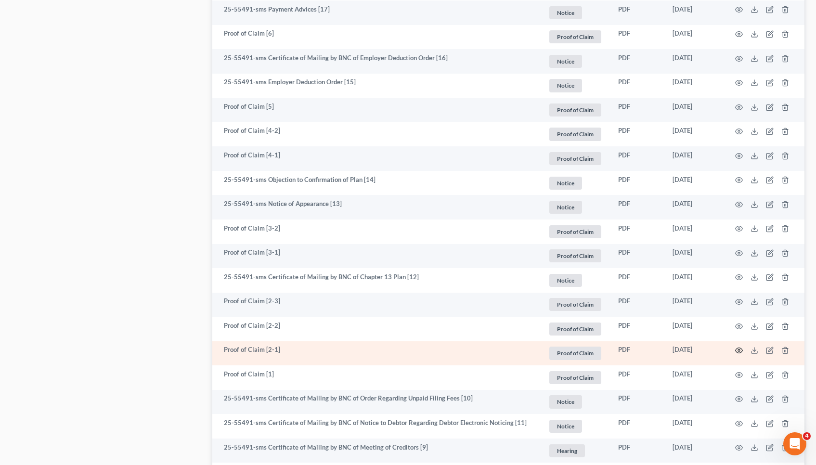
click at [737, 348] on icon "button" at bounding box center [738, 350] width 7 height 5
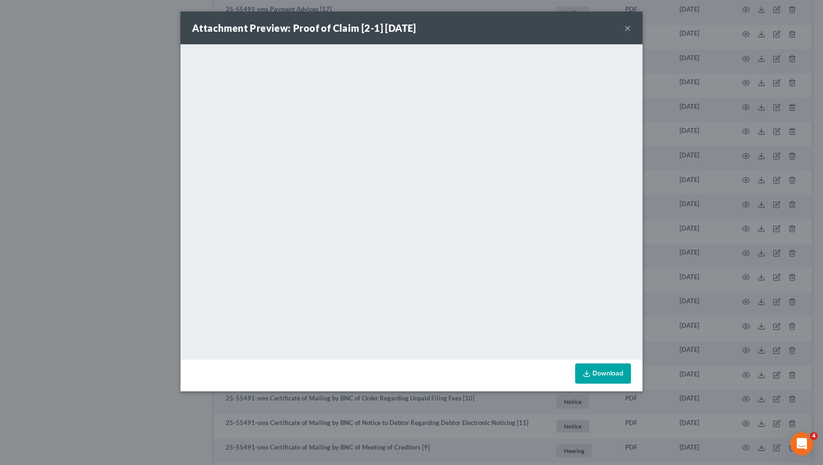
click at [625, 32] on button "×" at bounding box center [627, 28] width 7 height 12
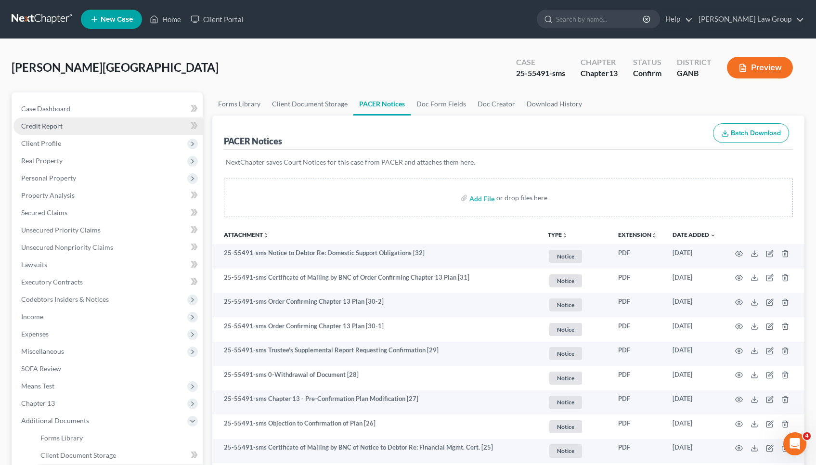
scroll to position [0, 0]
click at [169, 21] on link "Home" at bounding box center [165, 19] width 41 height 17
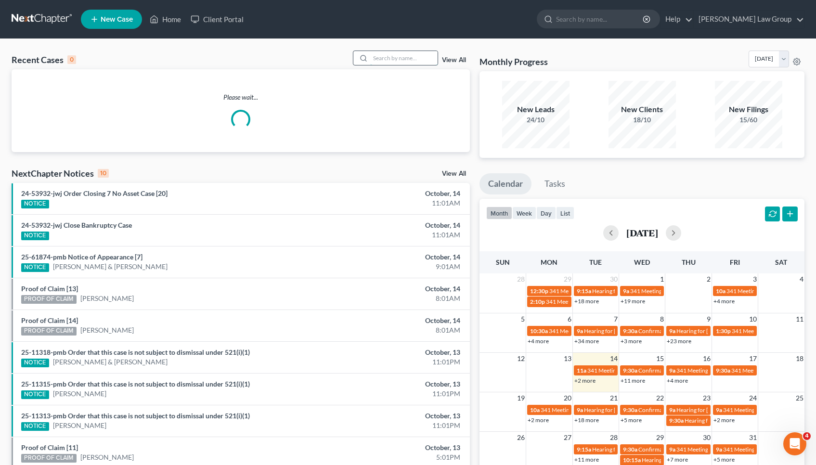
click at [407, 58] on input "search" at bounding box center [403, 58] width 67 height 14
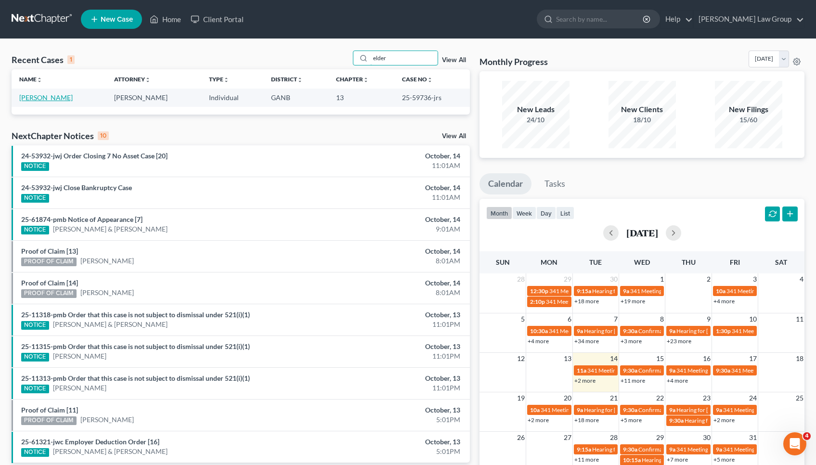
type input "elder"
click at [48, 98] on link "[PERSON_NAME]" at bounding box center [45, 97] width 53 height 8
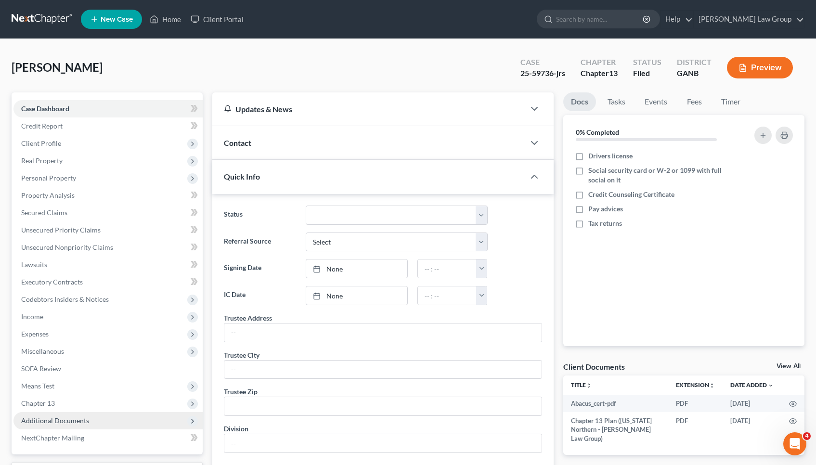
click at [61, 420] on span "Additional Documents" at bounding box center [55, 420] width 68 height 8
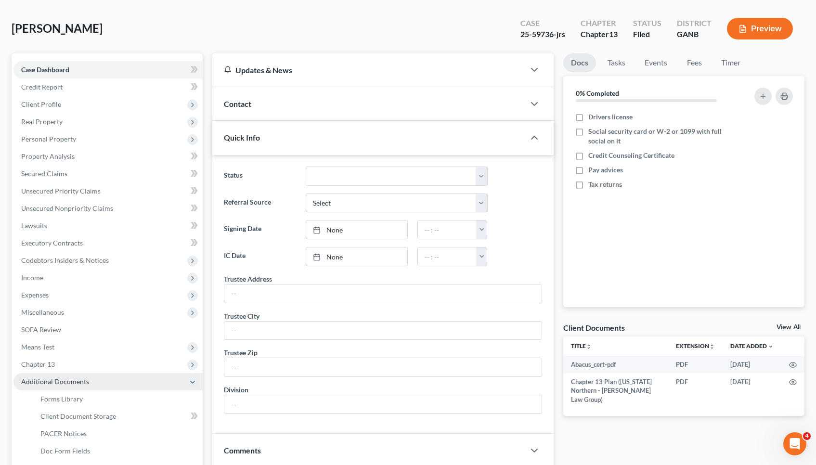
scroll to position [42, 0]
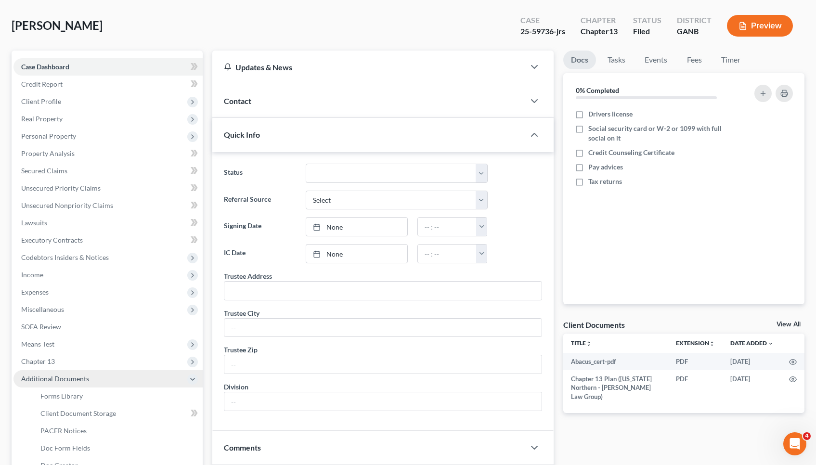
click at [61, 420] on link "Client Document Storage" at bounding box center [118, 413] width 170 height 17
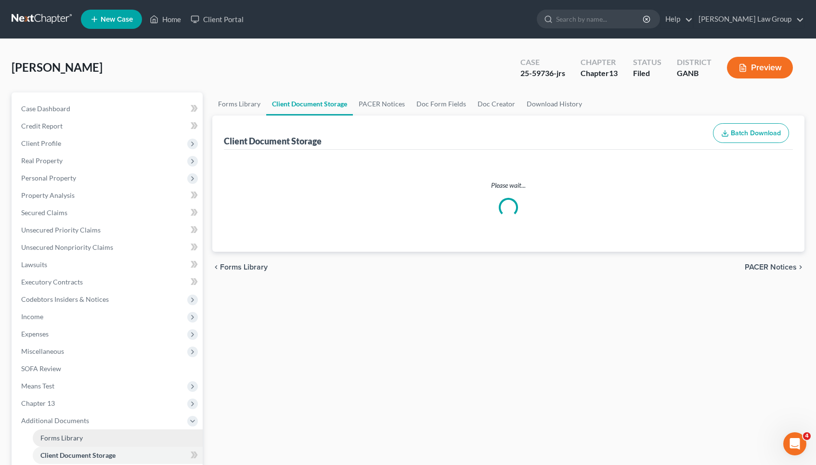
select select "0"
select select "5"
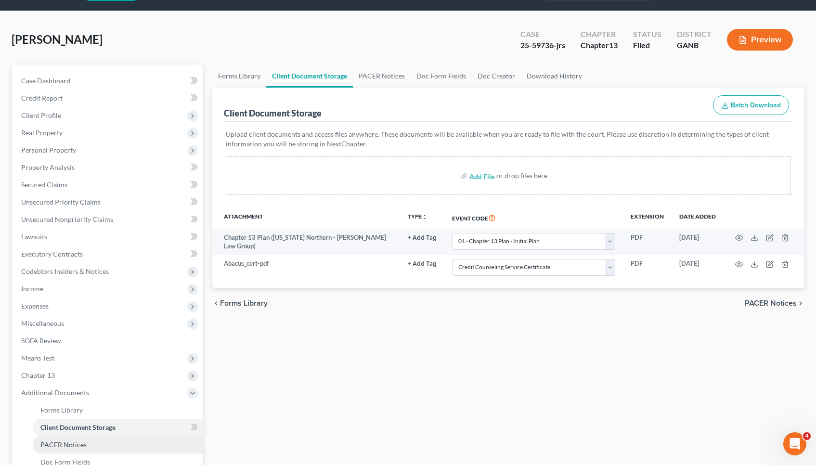
scroll to position [28, 0]
click at [64, 441] on span "PACER Notices" at bounding box center [63, 444] width 46 height 8
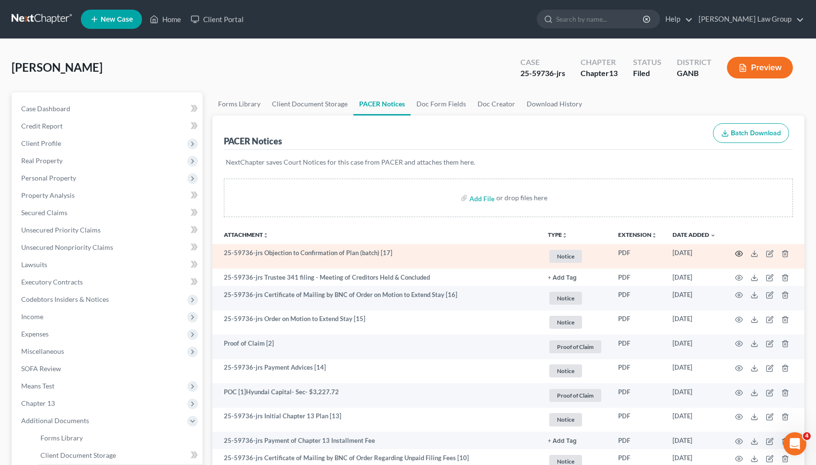
click at [742, 253] on icon "button" at bounding box center [738, 253] width 7 height 5
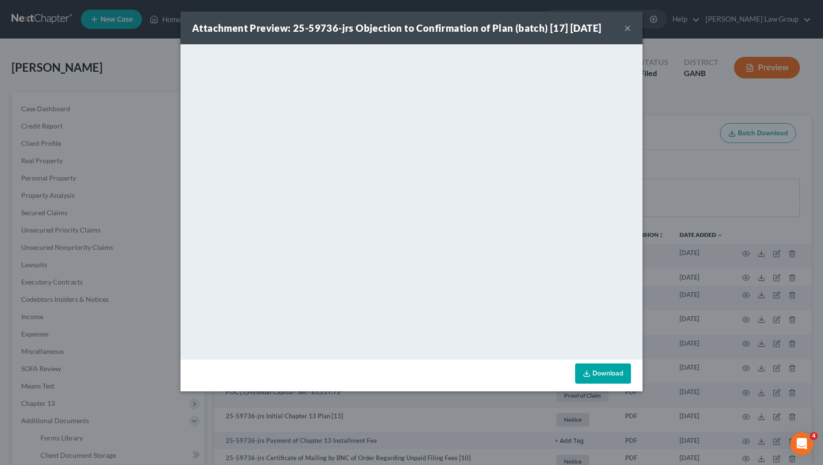
click at [625, 29] on button "×" at bounding box center [627, 28] width 7 height 12
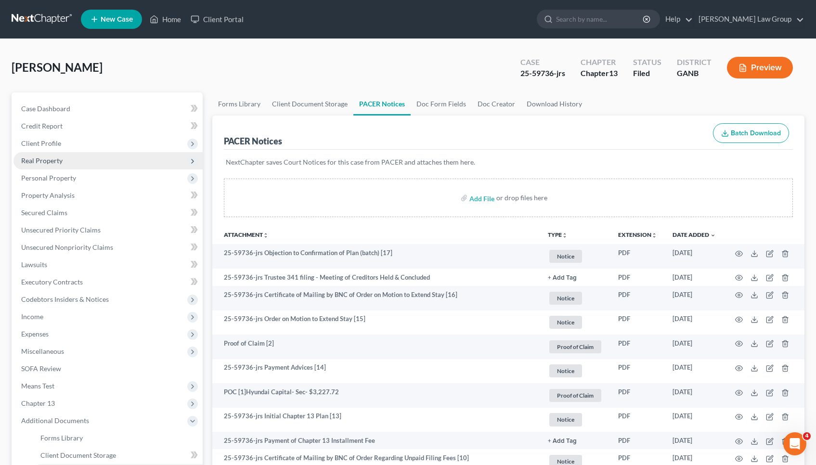
click at [161, 161] on span "Real Property" at bounding box center [107, 160] width 189 height 17
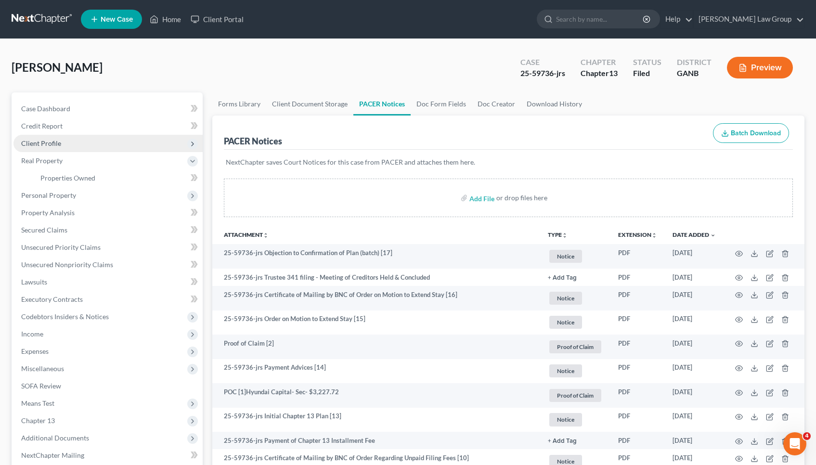
click at [159, 144] on span "Client Profile" at bounding box center [107, 143] width 189 height 17
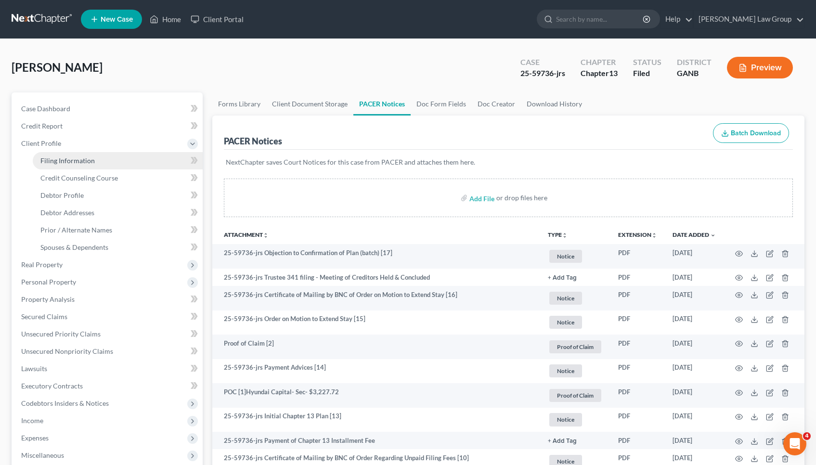
click at [156, 169] on link "Filing Information" at bounding box center [118, 160] width 170 height 17
select select "1"
select select "0"
select select "3"
select select "10"
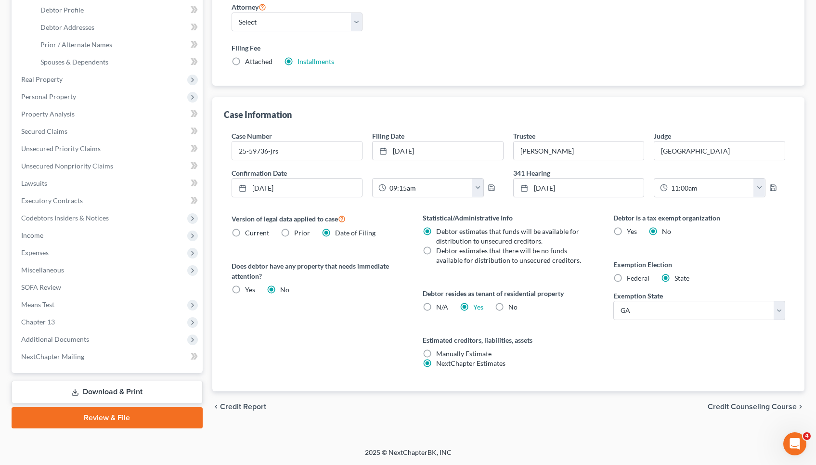
scroll to position [185, 0]
click at [717, 403] on span "Credit Counseling Course" at bounding box center [751, 407] width 89 height 8
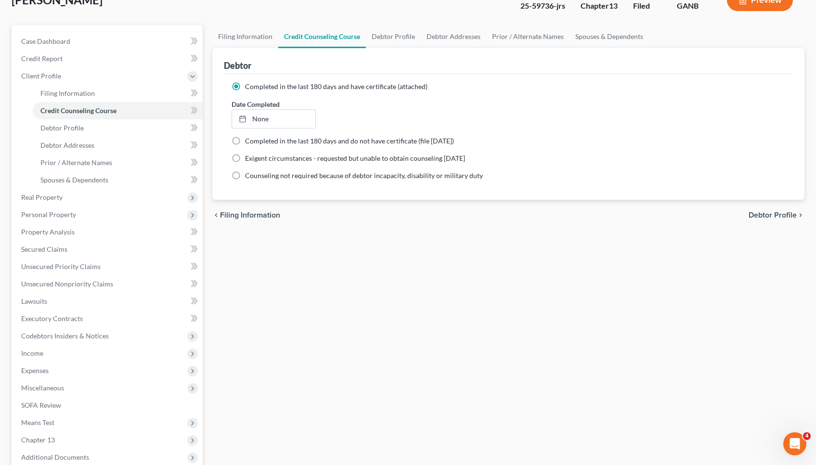
scroll to position [77, 0]
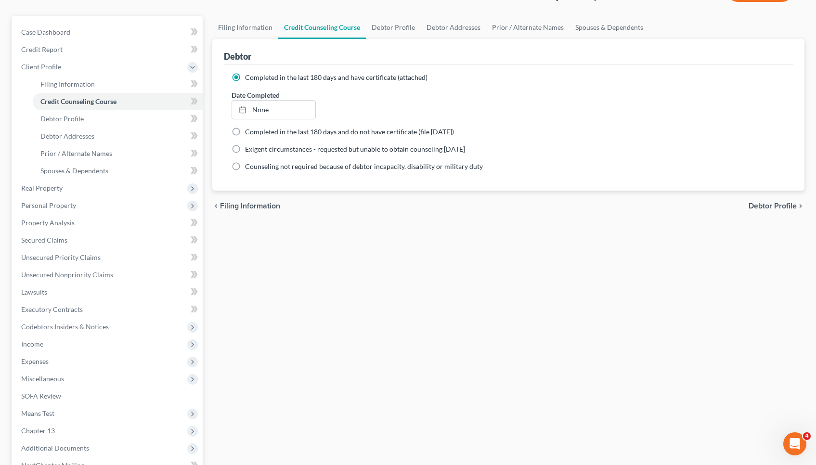
click at [785, 207] on span "Debtor Profile" at bounding box center [772, 206] width 48 height 8
select select "0"
select select "2"
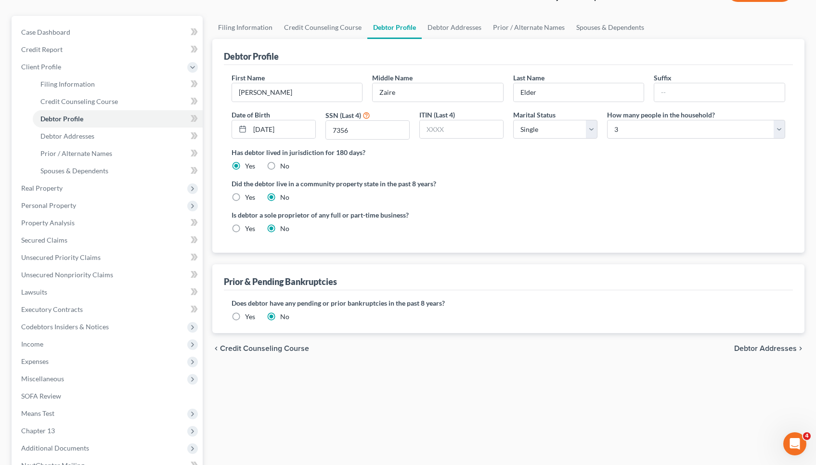
radio input "true"
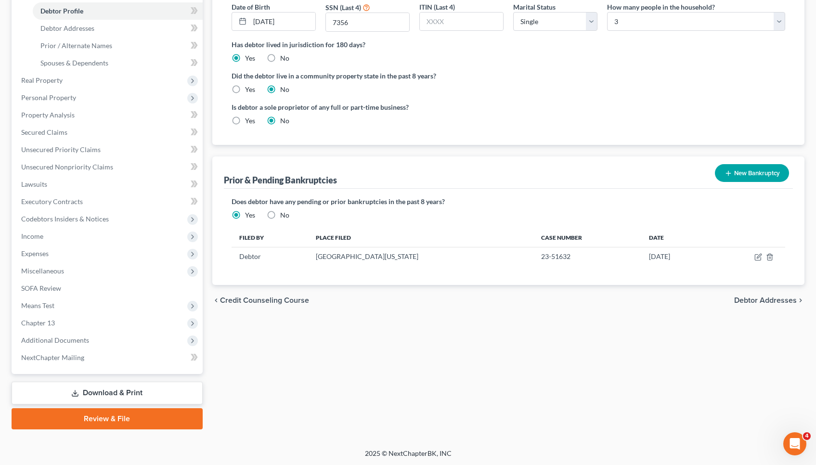
scroll to position [185, 0]
select select "1"
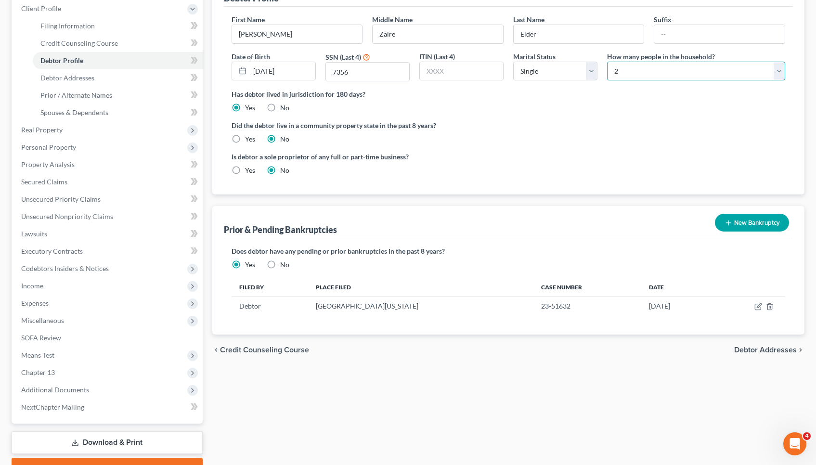
scroll to position [133, 0]
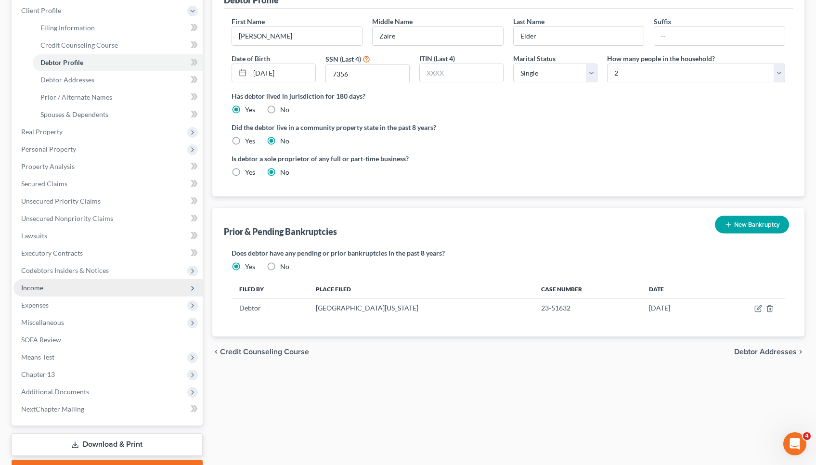
click at [70, 286] on span "Income" at bounding box center [107, 287] width 189 height 17
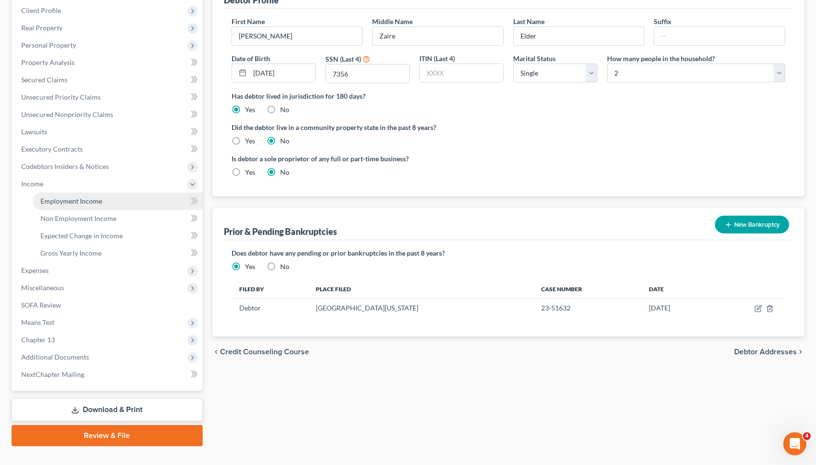
click at [77, 203] on span "Employment Income" at bounding box center [71, 201] width 62 height 8
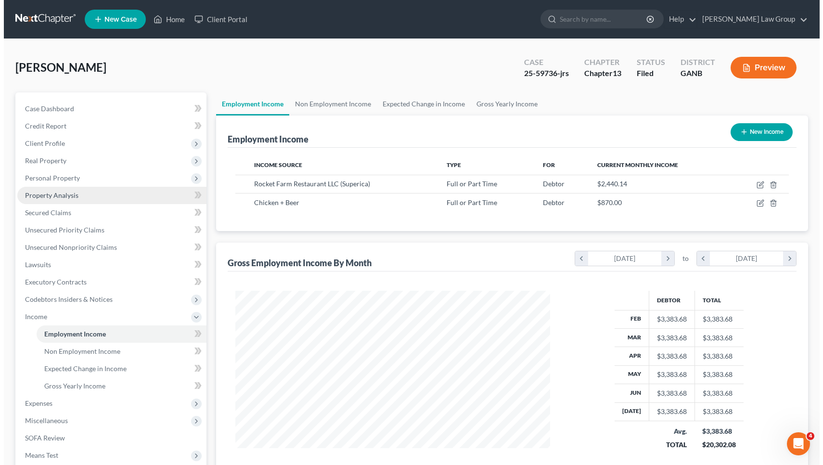
scroll to position [172, 334]
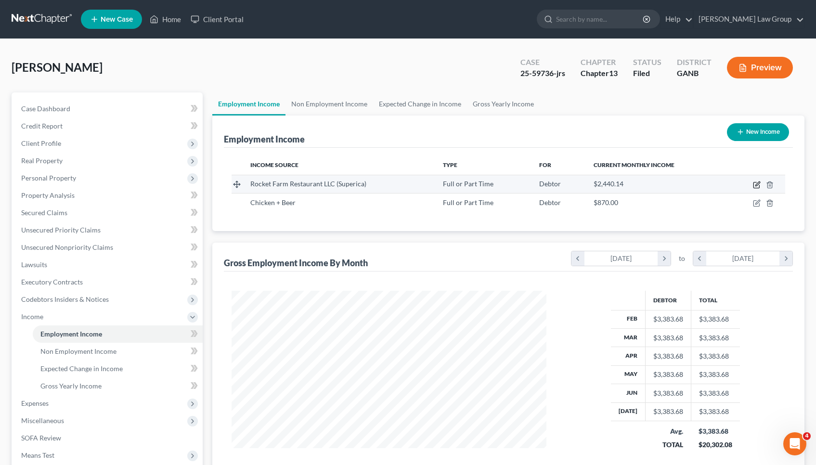
click at [757, 186] on icon "button" at bounding box center [757, 185] width 8 height 8
select select "0"
select select "10"
select select "3"
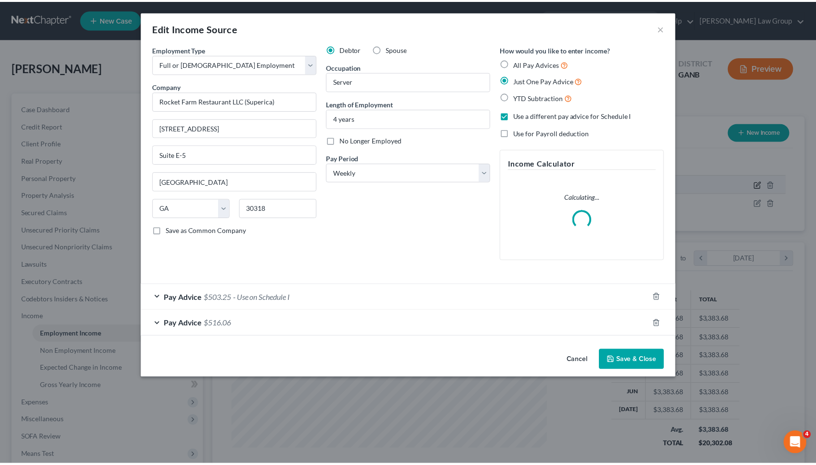
scroll to position [172, 337]
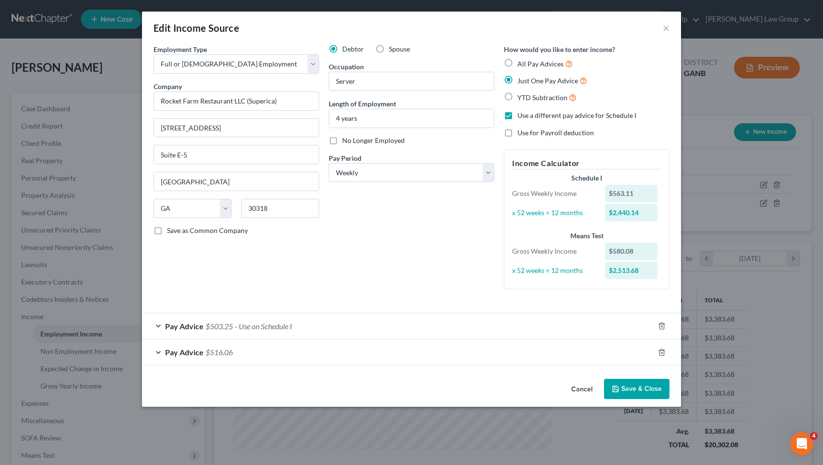
click at [585, 354] on div "Edit Income Source × Employment Type * Select Full or [DEMOGRAPHIC_DATA] Employ…" at bounding box center [411, 209] width 539 height 395
click at [584, 390] on button "Cancel" at bounding box center [582, 389] width 37 height 19
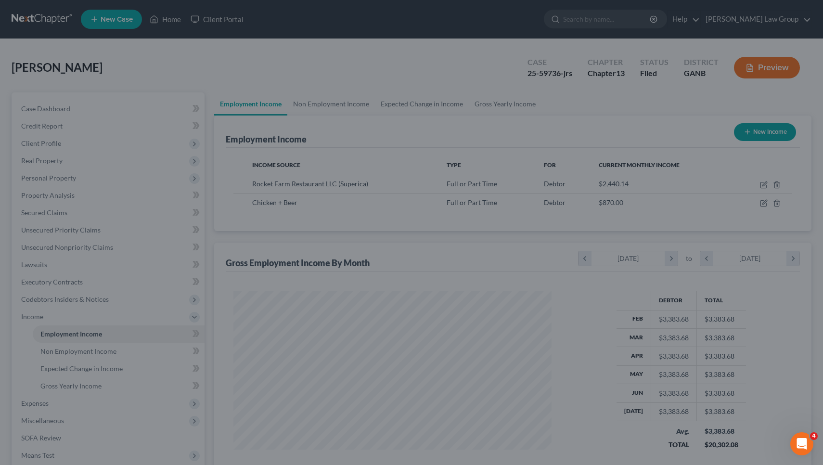
scroll to position [481062, 480901]
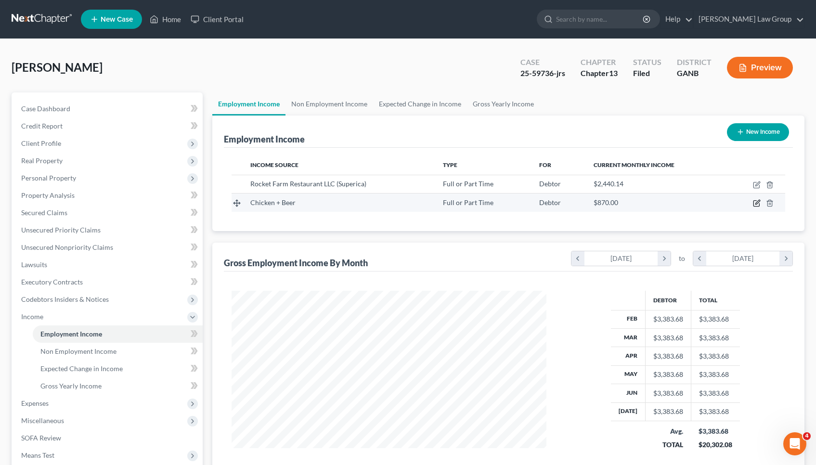
click at [755, 201] on icon "button" at bounding box center [756, 204] width 6 height 6
select select "0"
select select "10"
select select "0"
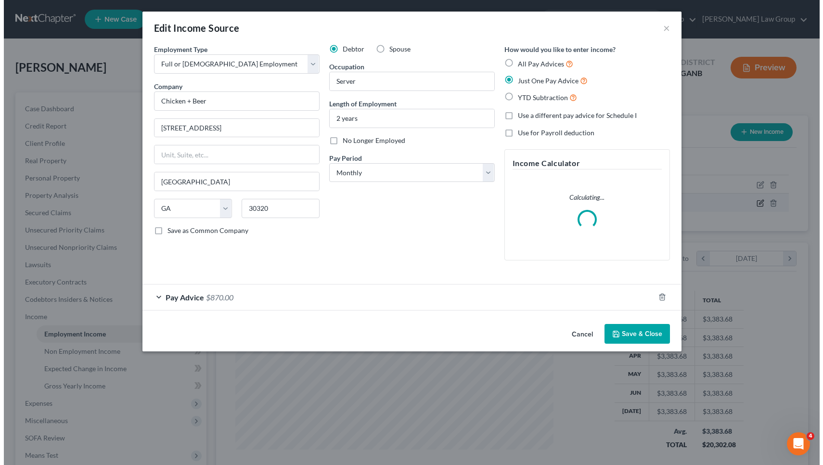
scroll to position [172, 337]
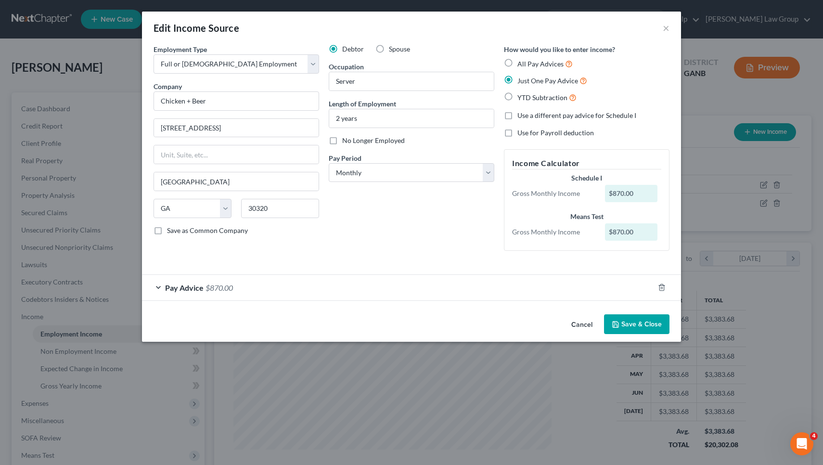
click at [521, 293] on div "Pay Advice $870.00" at bounding box center [398, 288] width 512 height 26
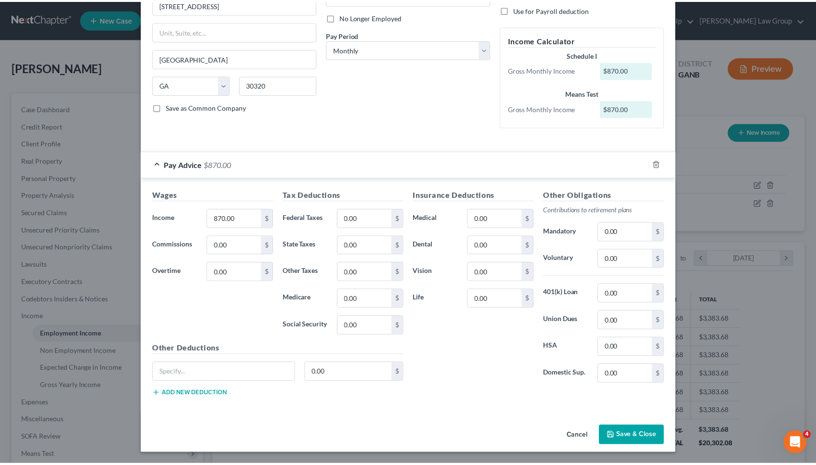
scroll to position [122, 0]
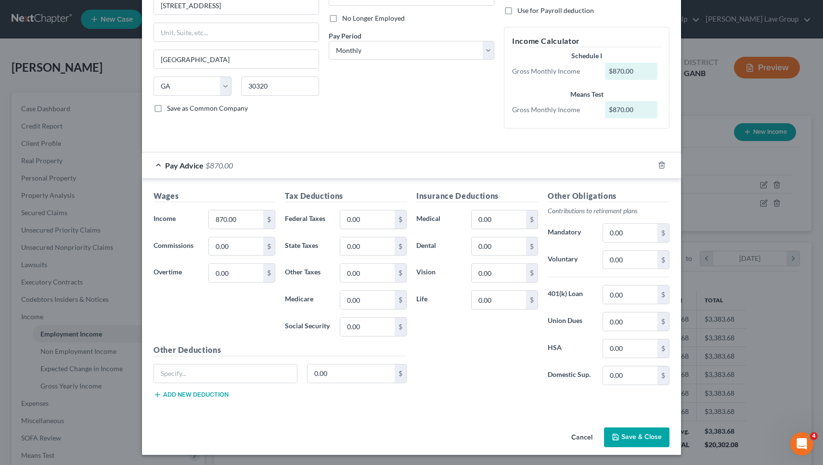
click at [574, 431] on button "Cancel" at bounding box center [582, 437] width 37 height 19
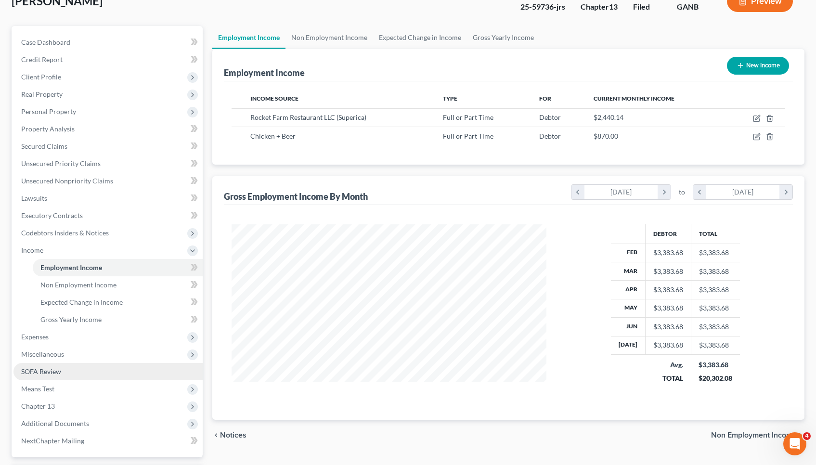
scroll to position [81, 0]
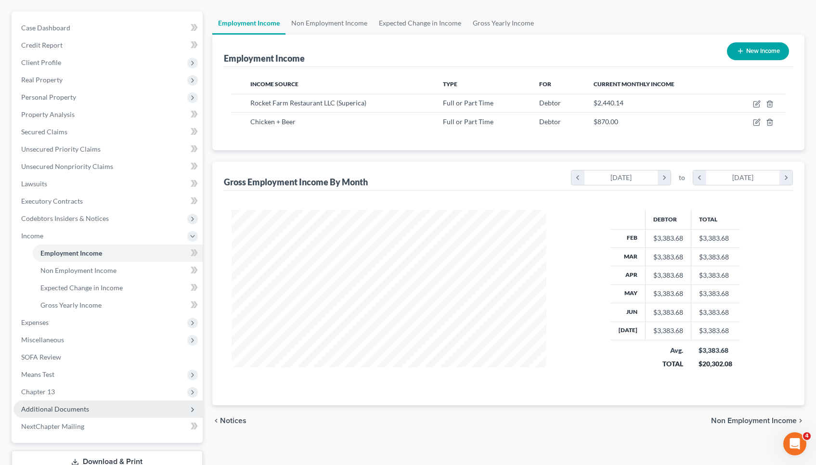
click at [105, 416] on span "Additional Documents" at bounding box center [107, 408] width 189 height 17
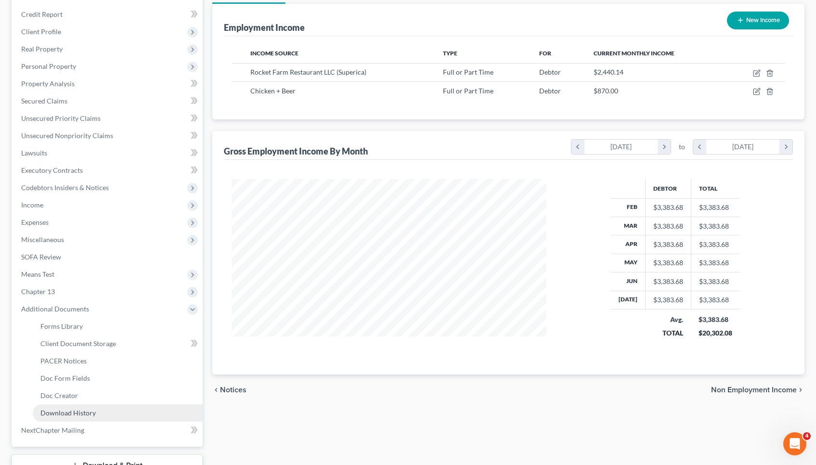
scroll to position [112, 0]
click at [112, 339] on link "Client Document Storage" at bounding box center [118, 343] width 170 height 17
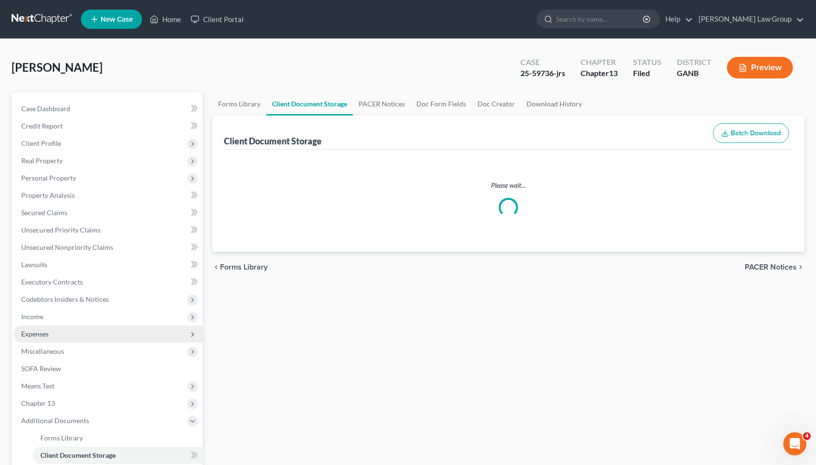
select select "0"
select select "5"
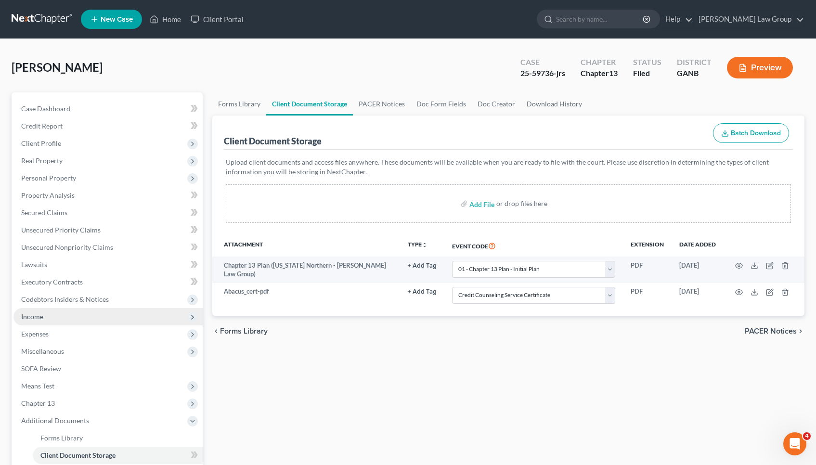
click at [57, 310] on span "Income" at bounding box center [107, 316] width 189 height 17
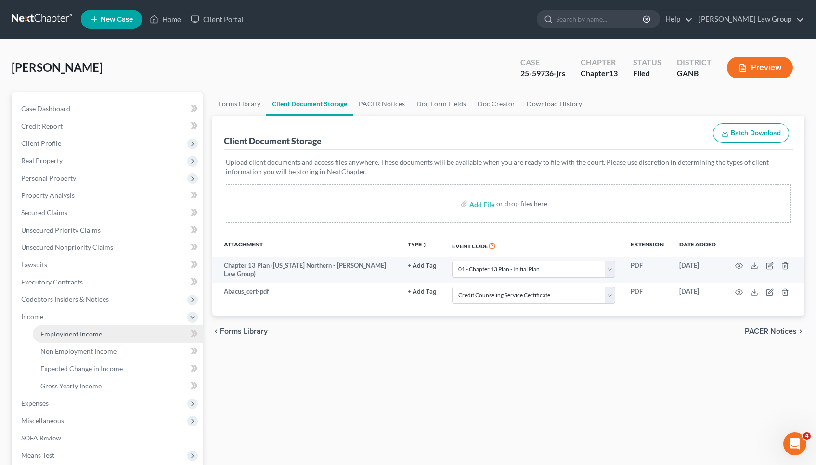
click at [61, 334] on span "Employment Income" at bounding box center [71, 334] width 62 height 8
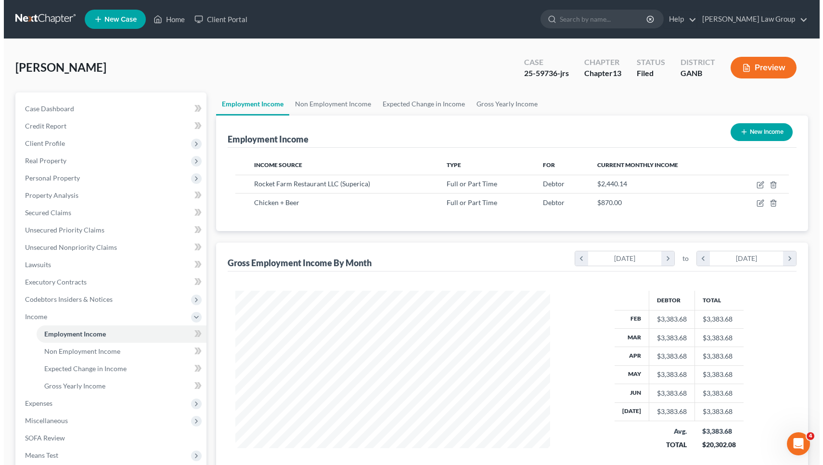
scroll to position [172, 334]
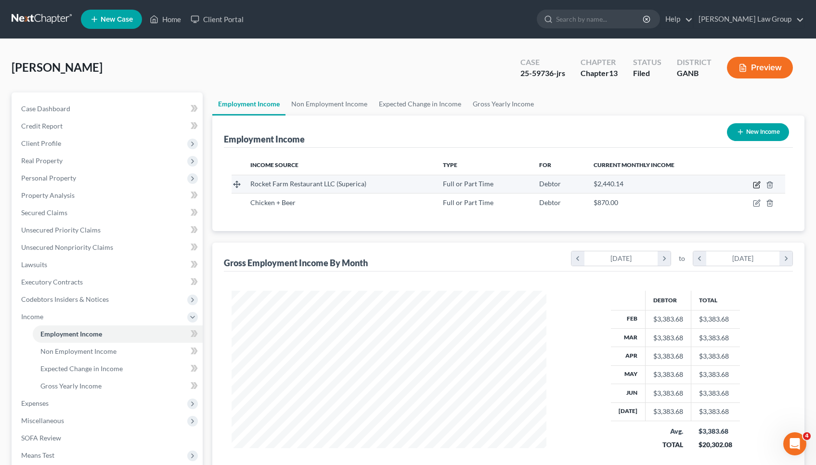
click at [758, 183] on icon "button" at bounding box center [757, 183] width 4 height 4
select select "0"
select select "10"
select select "3"
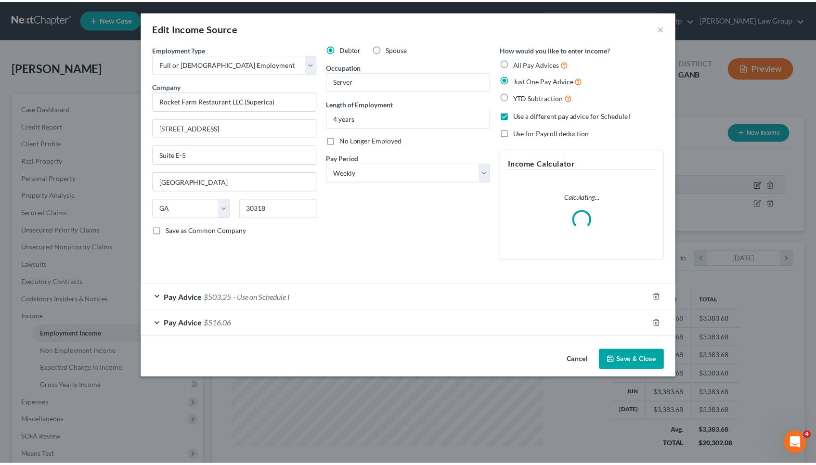
scroll to position [172, 337]
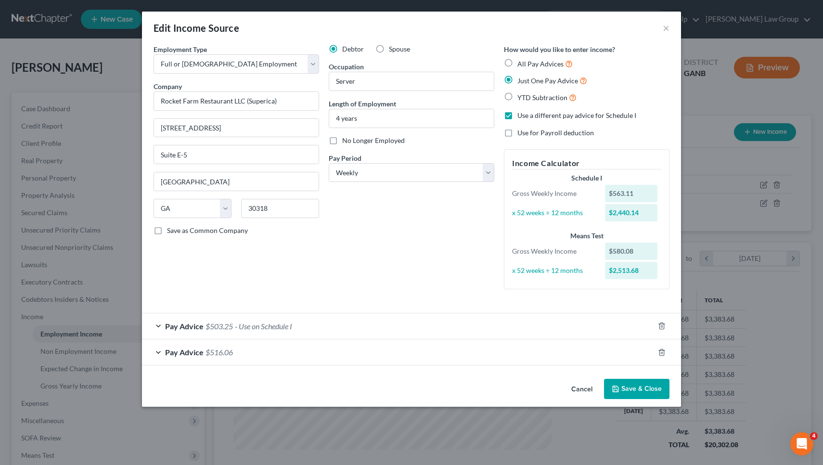
click at [583, 390] on button "Cancel" at bounding box center [582, 389] width 37 height 19
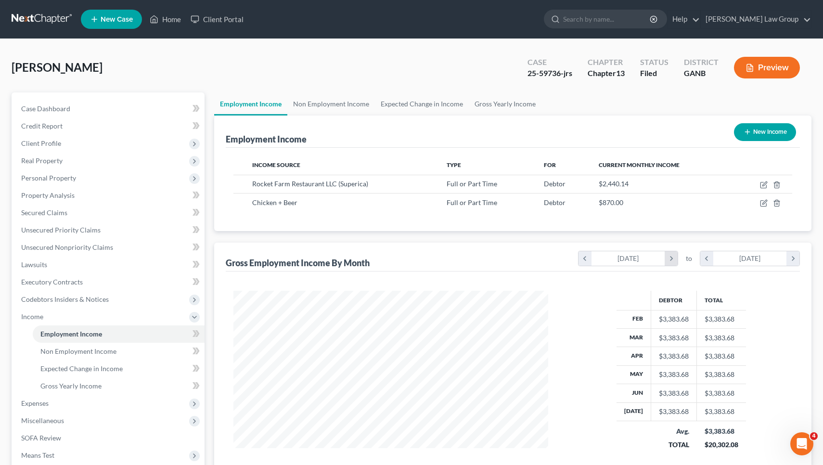
scroll to position [481062, 480901]
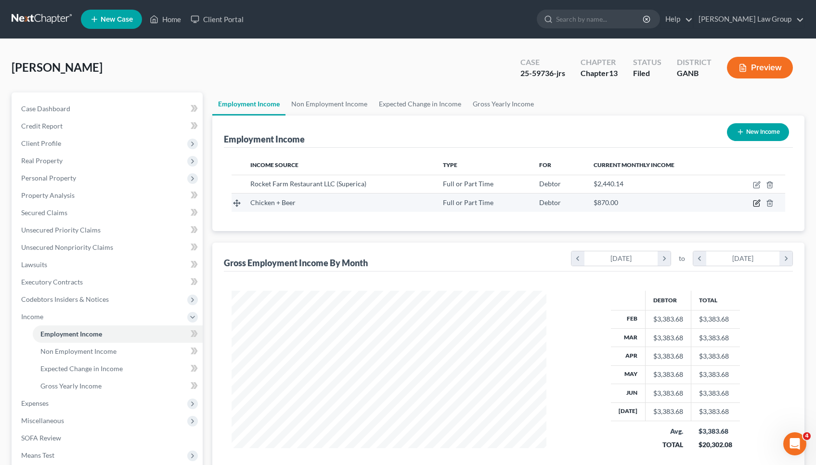
click at [756, 203] on icon "button" at bounding box center [757, 202] width 4 height 4
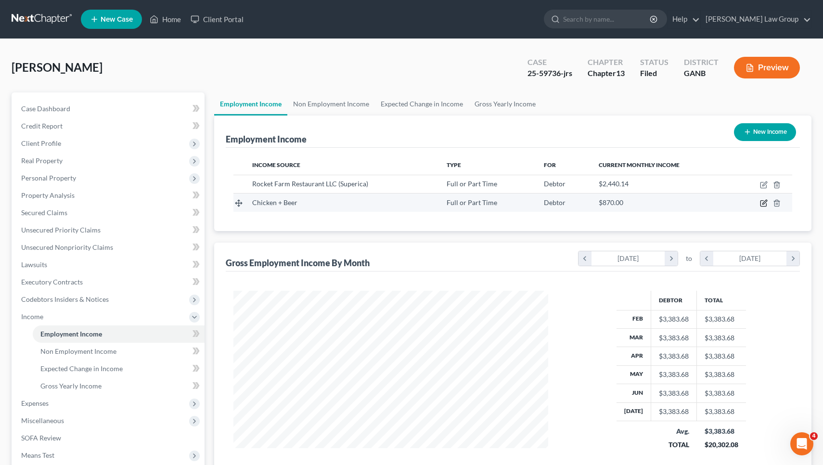
select select "0"
select select "10"
select select "0"
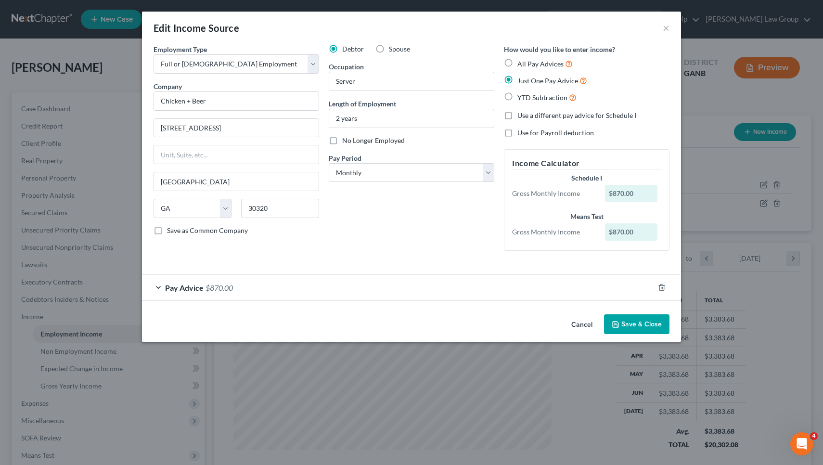
click at [590, 326] on button "Cancel" at bounding box center [582, 324] width 37 height 19
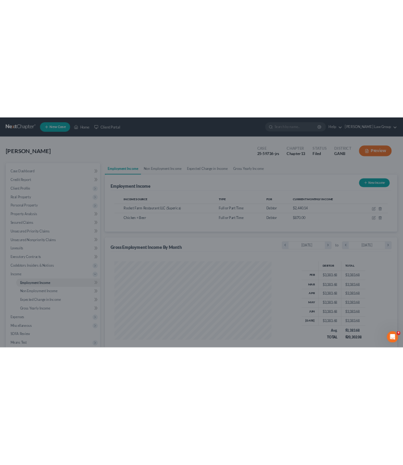
scroll to position [481062, 480901]
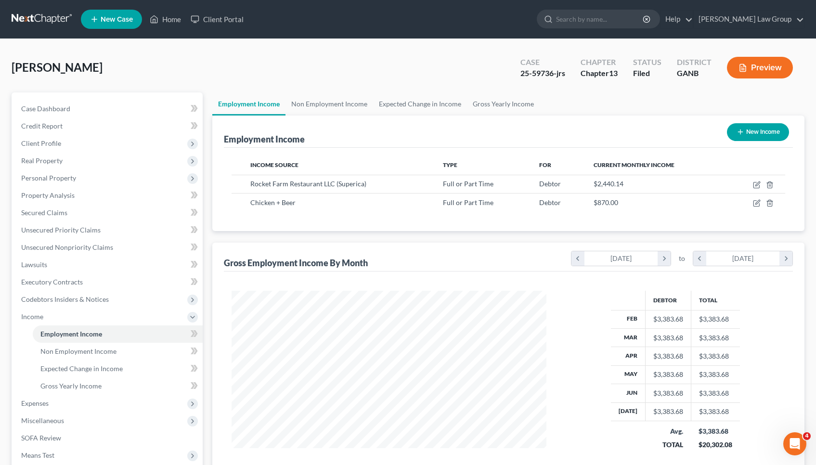
click at [542, 69] on div "25-59736-jrs" at bounding box center [542, 73] width 45 height 11
copy div "59736"
click at [179, 20] on link "Home" at bounding box center [165, 19] width 41 height 17
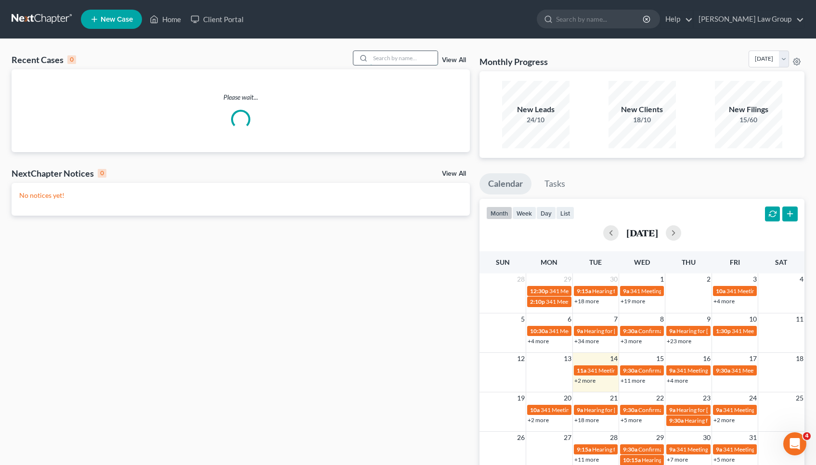
click at [420, 60] on input "search" at bounding box center [403, 58] width 67 height 14
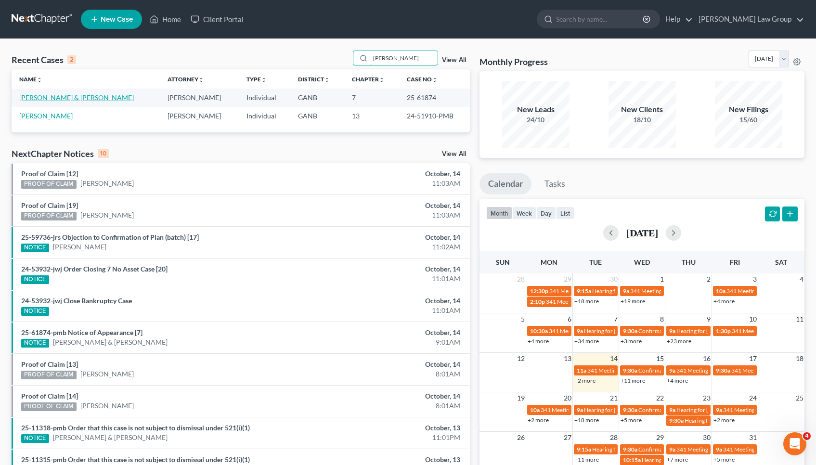
type input "[PERSON_NAME]"
click at [74, 95] on link "[PERSON_NAME] & [PERSON_NAME]" at bounding box center [76, 97] width 115 height 8
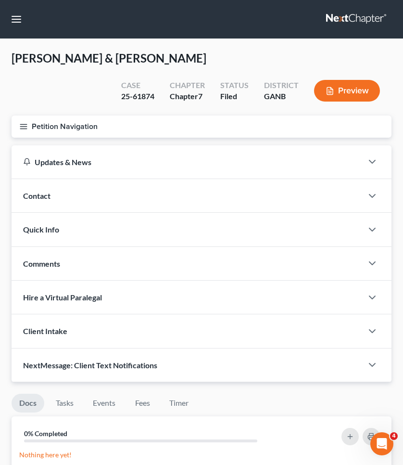
click at [69, 127] on button "Petition Navigation" at bounding box center [202, 126] width 380 height 22
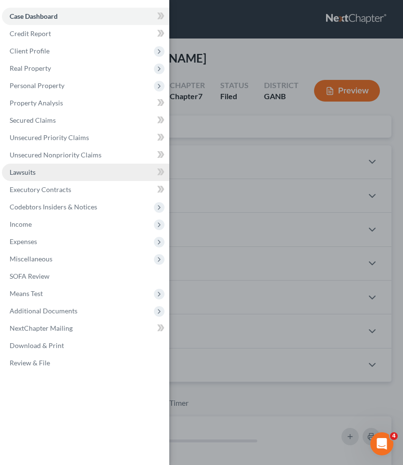
click at [41, 176] on link "Lawsuits" at bounding box center [85, 172] width 167 height 17
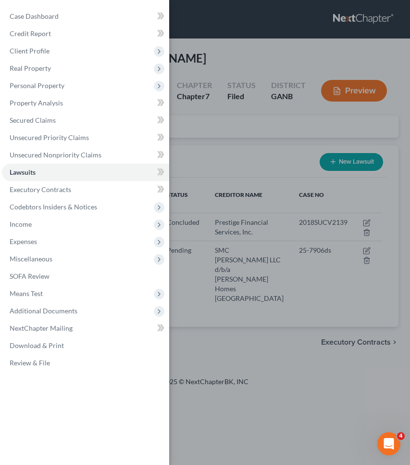
click at [225, 140] on div "Case Dashboard Payments Invoices Payments Payments Credit Report Client Profile" at bounding box center [205, 232] width 410 height 465
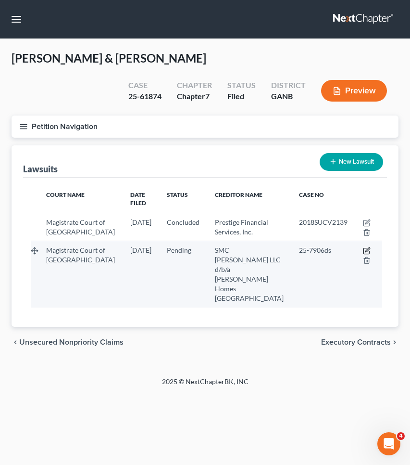
click at [363, 247] on icon "button" at bounding box center [367, 251] width 8 height 8
select select "0"
select select "4"
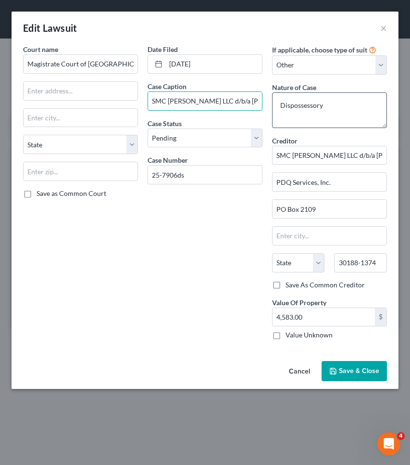
drag, startPoint x: 247, startPoint y: 100, endPoint x: 309, endPoint y: 103, distance: 62.1
click at [309, 103] on div "Court name * Magistrate Court of [GEOGRAPHIC_DATA] [US_STATE] AK AR AZ CA CO [G…" at bounding box center [205, 195] width 374 height 303
click at [297, 374] on button "Cancel" at bounding box center [300, 371] width 37 height 19
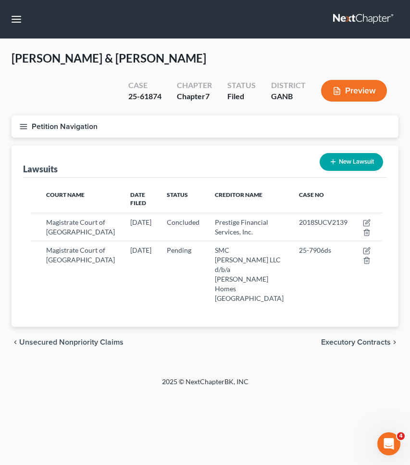
click at [65, 121] on button "Petition Navigation" at bounding box center [205, 126] width 387 height 22
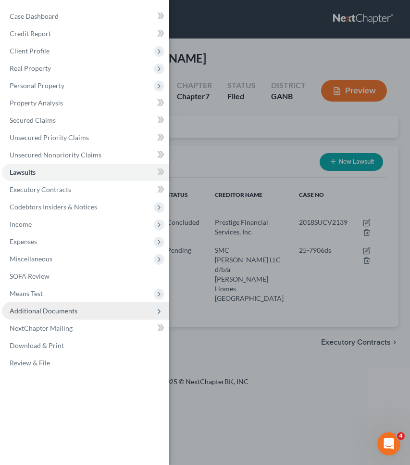
click at [76, 315] on span "Additional Documents" at bounding box center [85, 310] width 167 height 17
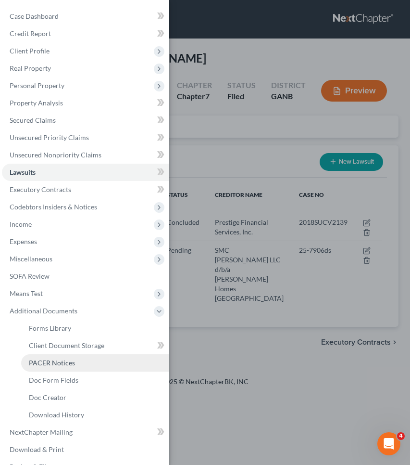
click at [84, 361] on link "PACER Notices" at bounding box center [95, 362] width 148 height 17
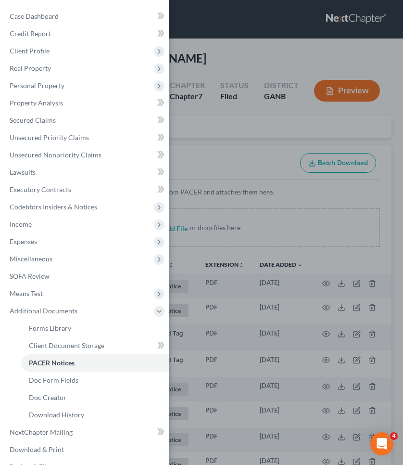
click at [226, 114] on div "Case Dashboard Payments Invoices Payments Payments Credit Report Client Profile" at bounding box center [201, 232] width 403 height 465
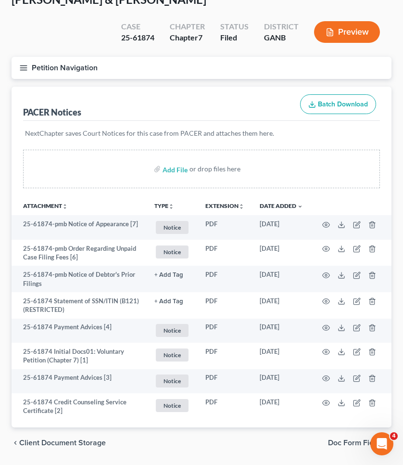
scroll to position [61, 0]
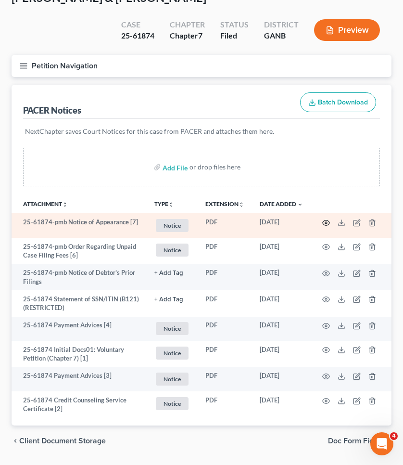
click at [327, 223] on circle "button" at bounding box center [326, 223] width 2 height 2
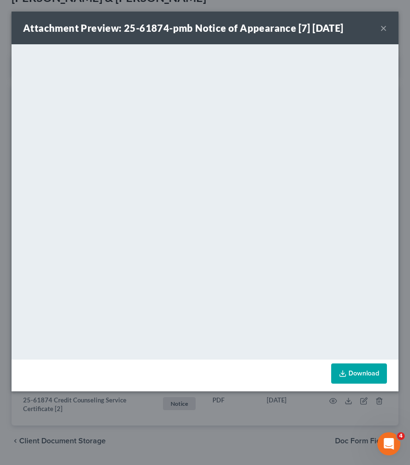
click at [382, 26] on button "×" at bounding box center [384, 28] width 7 height 12
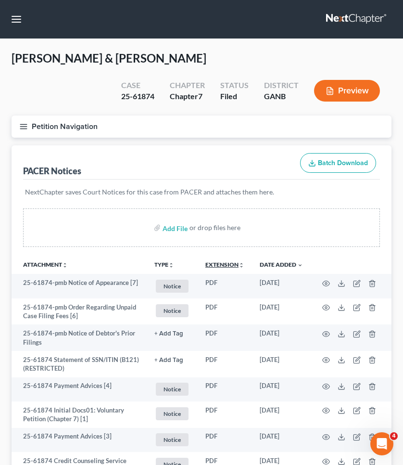
scroll to position [0, 0]
click at [84, 125] on button "Petition Navigation" at bounding box center [202, 126] width 380 height 22
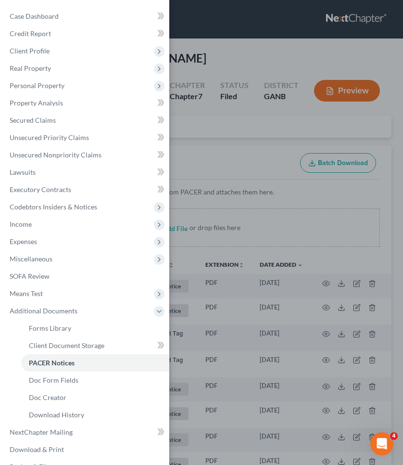
click at [249, 117] on div "Case Dashboard Payments Invoices Payments Payments Credit Report Client Profile" at bounding box center [201, 232] width 403 height 465
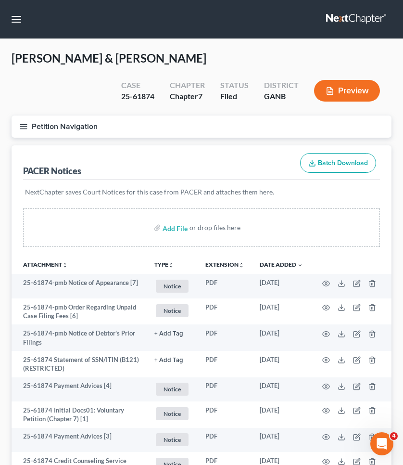
click at [77, 122] on button "Petition Navigation" at bounding box center [202, 126] width 380 height 22
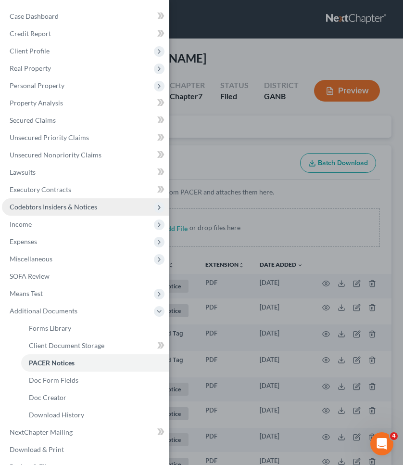
click at [97, 207] on span "Codebtors Insiders & Notices" at bounding box center [85, 206] width 167 height 17
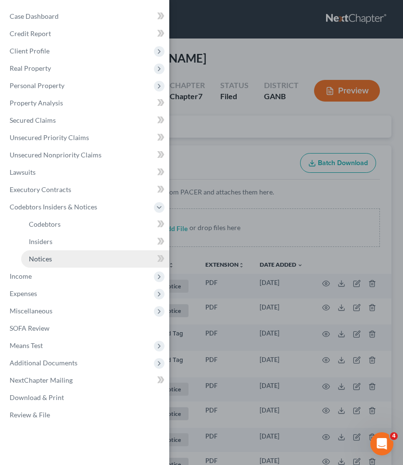
click at [96, 261] on link "Notices" at bounding box center [95, 258] width 148 height 17
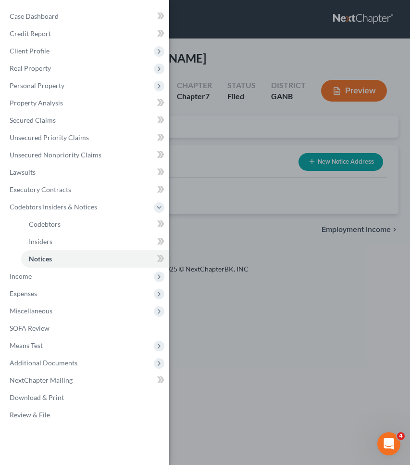
click at [197, 155] on div "Case Dashboard Payments Invoices Payments Payments Credit Report Client Profile" at bounding box center [205, 232] width 410 height 465
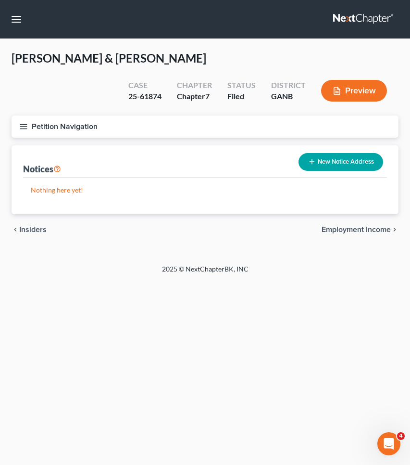
click at [71, 126] on button "Petition Navigation" at bounding box center [205, 126] width 387 height 22
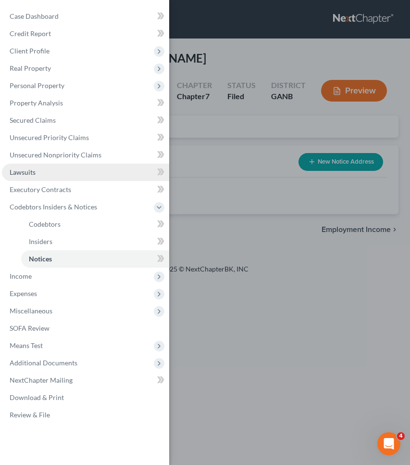
click at [58, 175] on link "Lawsuits" at bounding box center [85, 172] width 167 height 17
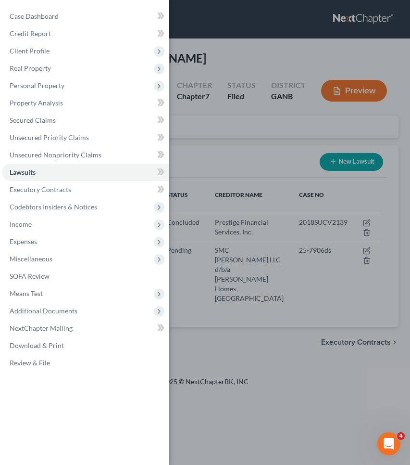
click at [265, 136] on div "Case Dashboard Payments Invoices Payments Payments Credit Report Client Profile" at bounding box center [205, 232] width 410 height 465
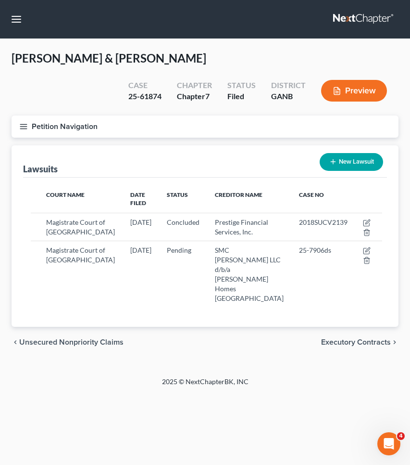
click at [82, 121] on button "Petition Navigation" at bounding box center [205, 126] width 387 height 22
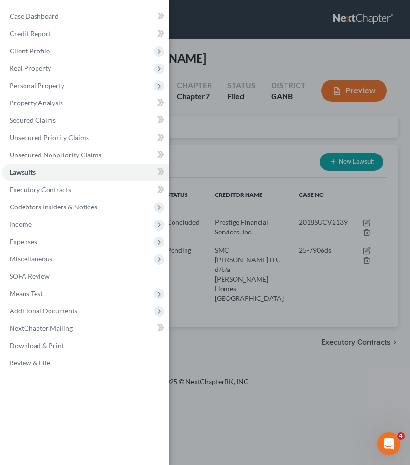
click at [229, 38] on div "Case Dashboard Payments Invoices Payments Payments Credit Report Client Profile" at bounding box center [205, 232] width 410 height 465
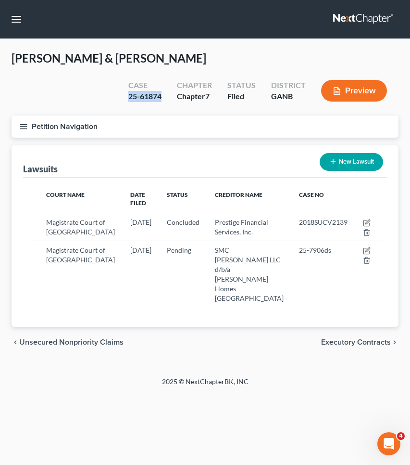
drag, startPoint x: 127, startPoint y: 93, endPoint x: 167, endPoint y: 95, distance: 41.0
click at [167, 95] on div "Case 25-61874" at bounding box center [145, 91] width 49 height 28
copy div "25-61874"
click at [95, 124] on button "Petition Navigation" at bounding box center [205, 126] width 387 height 22
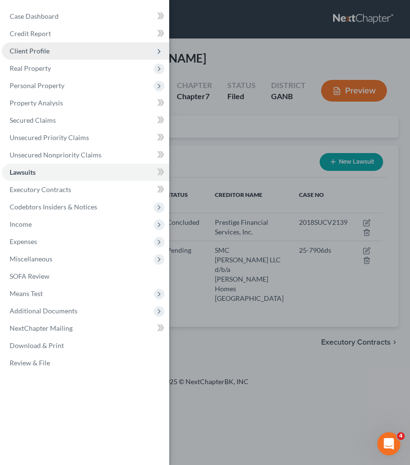
click at [64, 50] on span "Client Profile" at bounding box center [85, 50] width 167 height 17
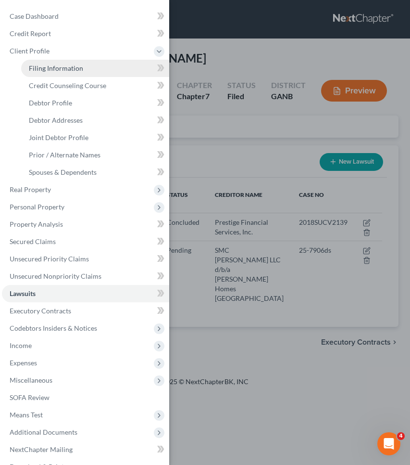
click at [64, 69] on span "Filing Information" at bounding box center [56, 68] width 54 height 8
select select "1"
select select "0"
select select "19"
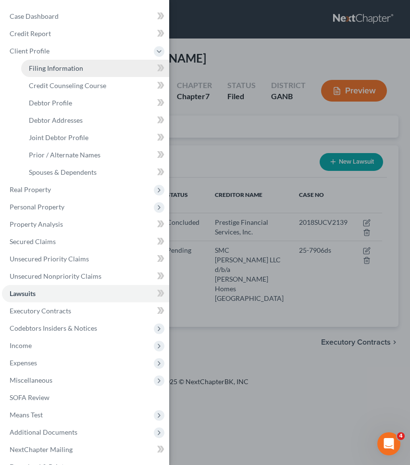
select select "0"
select select "10"
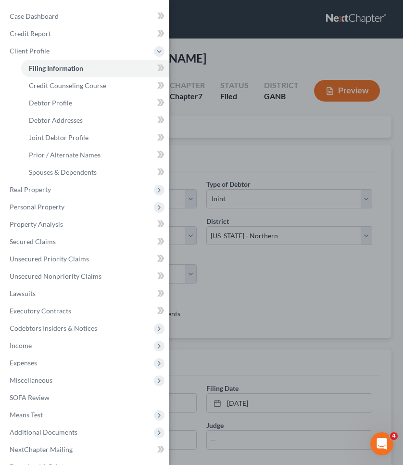
click at [232, 52] on div "Case Dashboard Payments Invoices Payments Payments Credit Report Client Profile" at bounding box center [201, 232] width 403 height 465
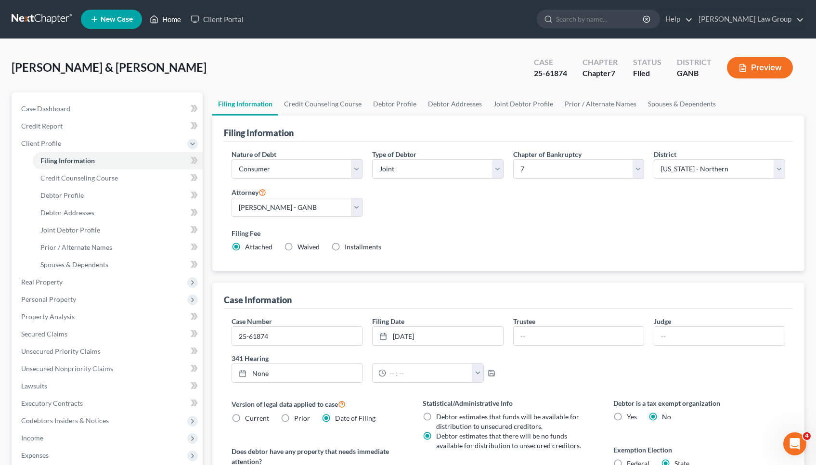
click at [173, 19] on link "Home" at bounding box center [165, 19] width 41 height 17
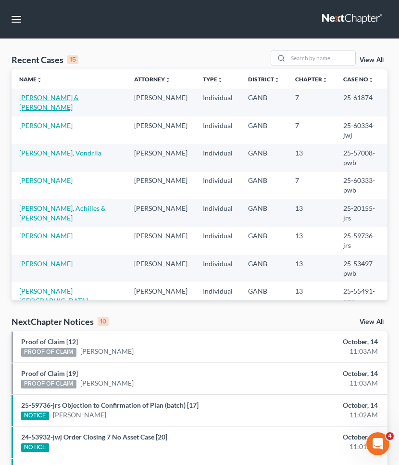
click at [73, 94] on link "[PERSON_NAME] & [PERSON_NAME]" at bounding box center [49, 102] width 60 height 18
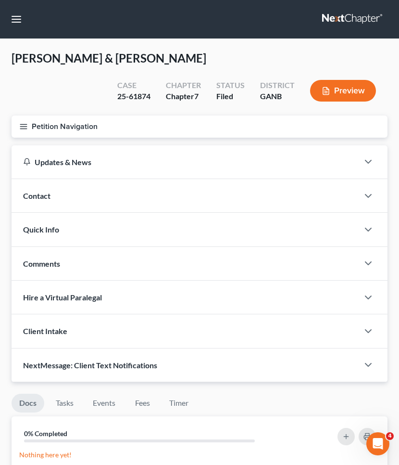
click at [73, 126] on button "Petition Navigation" at bounding box center [200, 126] width 376 height 22
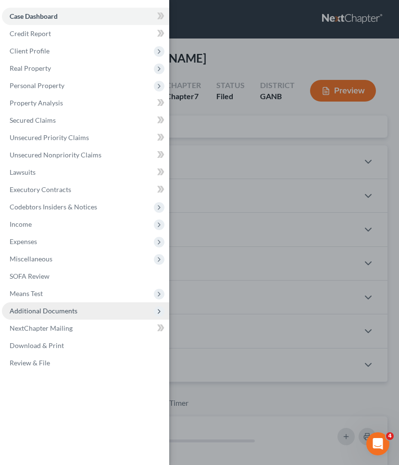
click at [70, 312] on span "Additional Documents" at bounding box center [44, 311] width 68 height 8
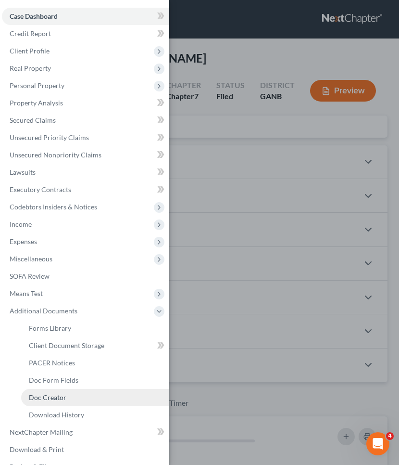
click at [72, 400] on link "Doc Creator" at bounding box center [95, 397] width 148 height 17
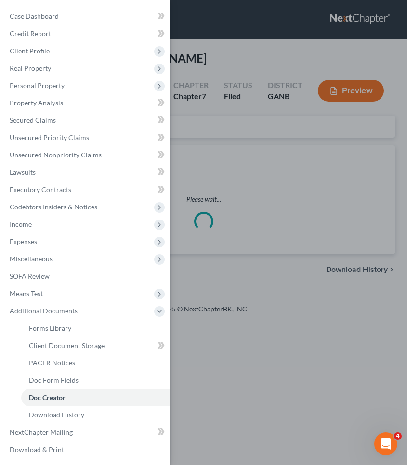
click at [224, 182] on div "Case Dashboard Payments Invoices Payments Payments Credit Report Client Profile" at bounding box center [203, 232] width 407 height 465
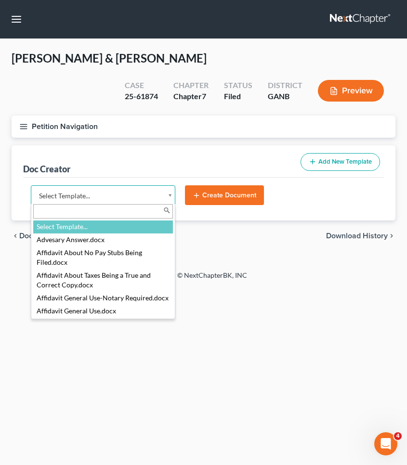
click at [126, 194] on body "Home New Case Client Portal Saedi Law Group mmays@saedilawgroup.com My Account …" at bounding box center [203, 232] width 407 height 465
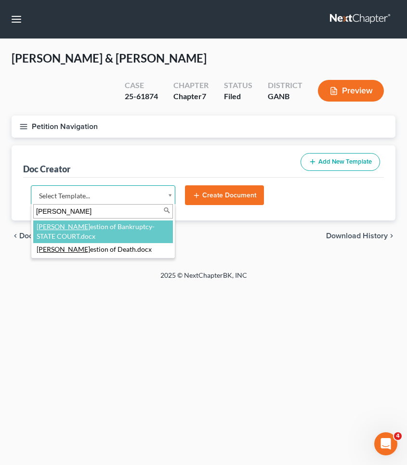
type input "sugg"
select select "111670"
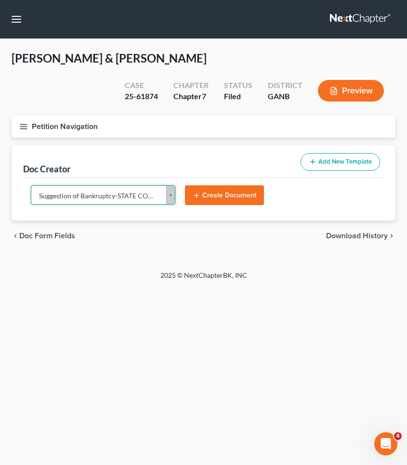
click at [200, 192] on icon "submit" at bounding box center [196, 196] width 8 height 8
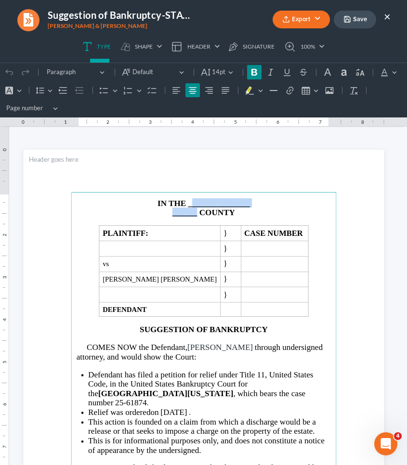
drag, startPoint x: 194, startPoint y: 214, endPoint x: 187, endPoint y: 205, distance: 11.7
click at [187, 205] on main "IN THE _______________ ______ COUNTY PLAINTIFF: } CASE NUMBER } vs } Mary Marie…" at bounding box center [203, 383] width 265 height 382
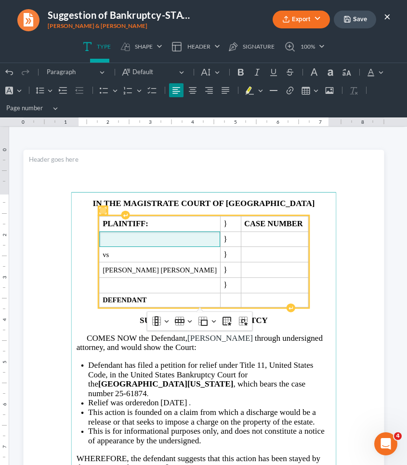
click at [123, 235] on span "Rich Text Editor, page-0-main" at bounding box center [160, 239] width 114 height 8
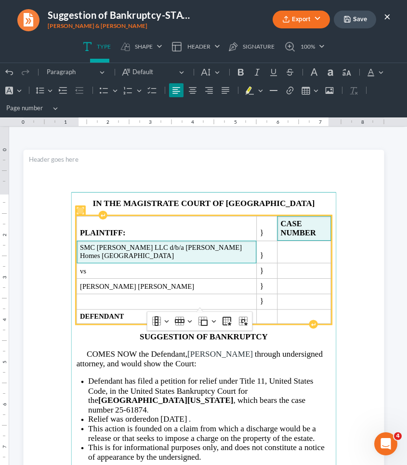
click at [313, 225] on strong "CASE NUMBER" at bounding box center [297, 228] width 35 height 18
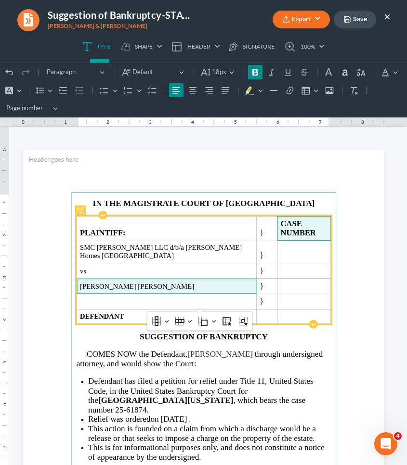
click at [142, 282] on span "Mary Marie Wheeler Terry Wheeler" at bounding box center [165, 286] width 173 height 8
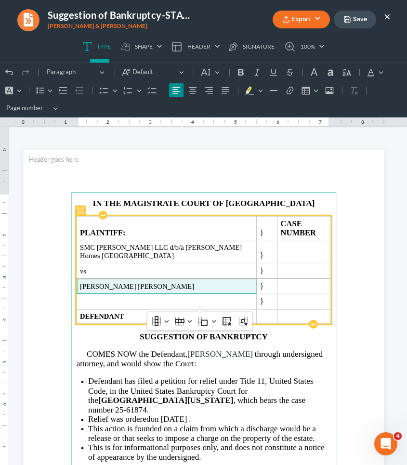
click at [142, 282] on span "Mary Marie Wheeler Terry Wheeler" at bounding box center [165, 286] width 173 height 8
click at [144, 282] on span "Mary Marie Wheeler Terry Wheeler" at bounding box center [165, 286] width 173 height 8
click at [312, 226] on strong "CASE NUMBER" at bounding box center [294, 228] width 35 height 18
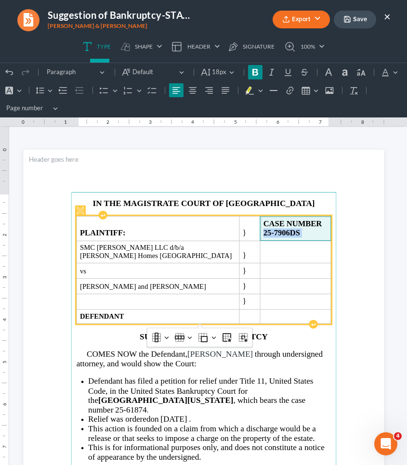
drag, startPoint x: 297, startPoint y: 222, endPoint x: 299, endPoint y: 232, distance: 10.3
click at [299, 232] on span "CASE NUMBER 25-7906DS" at bounding box center [295, 228] width 64 height 19
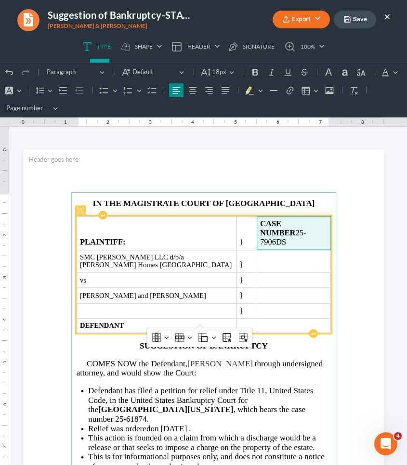
click at [297, 226] on span "CASE NUMBER 25-7906DS" at bounding box center [283, 232] width 46 height 27
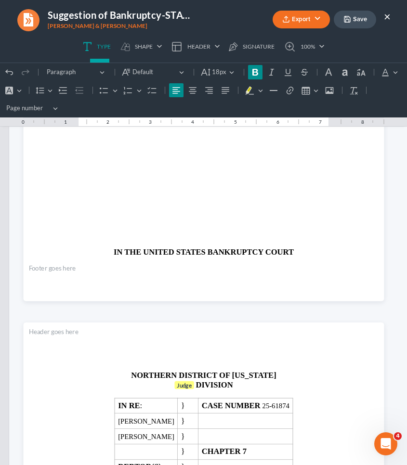
scroll to position [848, 0]
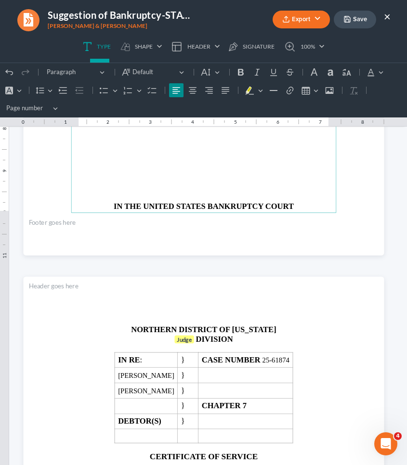
click at [237, 161] on p "Rich Text Editor, page-1-main" at bounding box center [203, 165] width 255 height 8
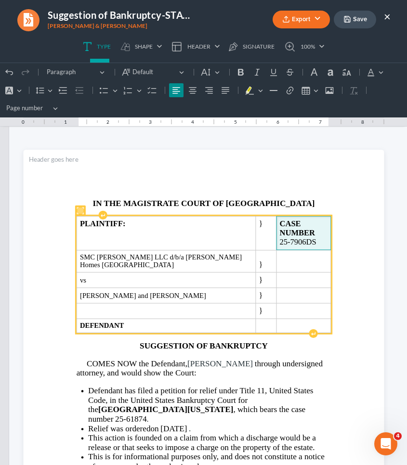
scroll to position [0, 0]
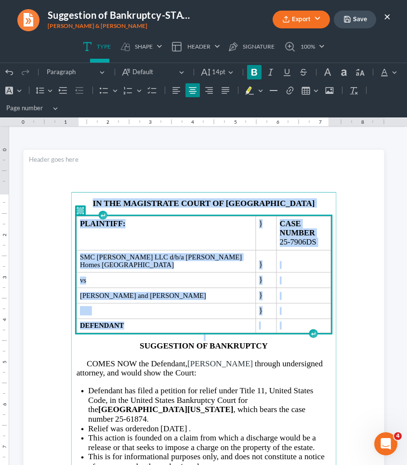
drag, startPoint x: 331, startPoint y: 310, endPoint x: 189, endPoint y: 142, distance: 219.6
copy main "IN THE MAGISTRATE COURT OF NEWTON COUNTY PLAINTIFF: } CASE NUMBER 25-7906DS SMC…"
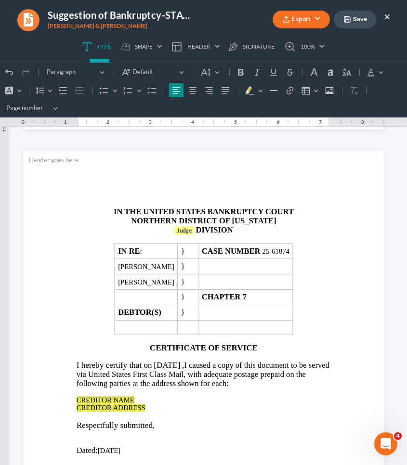
scroll to position [982, 0]
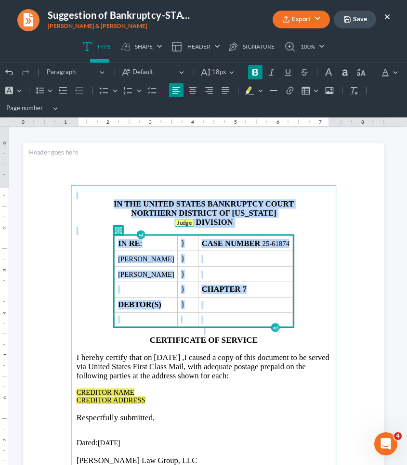
drag, startPoint x: 317, startPoint y: 317, endPoint x: 121, endPoint y: 190, distance: 233.5
click at [121, 190] on main "IN THE UNITED STATES BANKRUPTCY COURT NORTHERN DISTRICT OF GEORGIA Judge DIVISI…" at bounding box center [203, 376] width 265 height 382
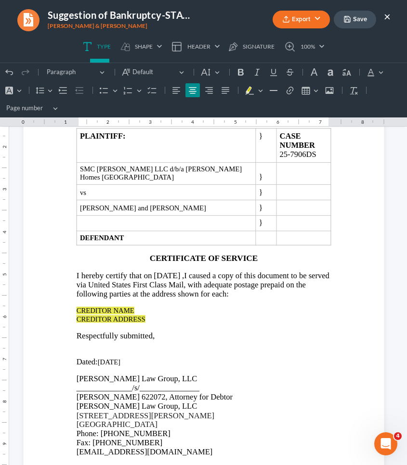
scroll to position [1064, 0]
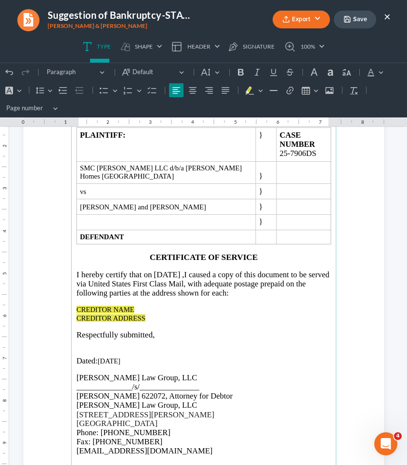
click at [148, 306] on p "CREDITOR NAME CREDITOR ADDRESS" at bounding box center [203, 314] width 255 height 16
click at [142, 306] on p "CREDITOR NAME CREDITOR ADDRESS" at bounding box center [203, 314] width 255 height 16
drag, startPoint x: 145, startPoint y: 299, endPoint x: 69, endPoint y: 289, distance: 77.2
click at [71, 289] on main "IN THE MAGISTRATE COURT OF NEWTON COUNTY PLAINTIFF: } CASE NUMBER 25-7906DS SMC…" at bounding box center [203, 294] width 265 height 382
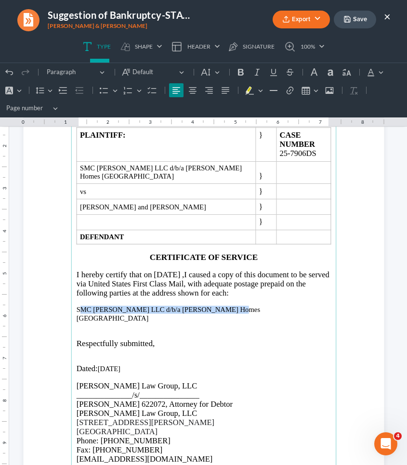
drag, startPoint x: 75, startPoint y: 290, endPoint x: 219, endPoint y: 290, distance: 144.4
click at [219, 306] on p "SMC [PERSON_NAME] LLC d/b/a [PERSON_NAME] Homes [GEOGRAPHIC_DATA]" at bounding box center [203, 314] width 255 height 16
drag, startPoint x: 219, startPoint y: 290, endPoint x: 63, endPoint y: 293, distance: 156.4
click at [63, 293] on section "IN THE MAGISTRATE COURT OF NEWTON COUNTY PLAINTIFF: } CASE NUMBER 25-7906DS SMC…" at bounding box center [203, 294] width 360 height 466
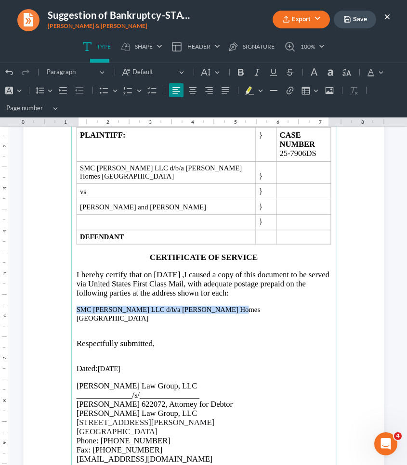
copy p "SMC [PERSON_NAME] LLC d/b/a [PERSON_NAME] Homes [GEOGRAPHIC_DATA]"
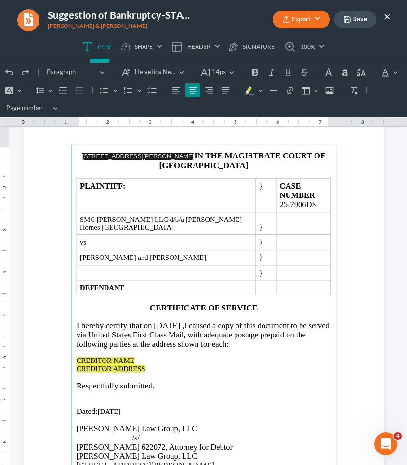
scroll to position [1012, 0]
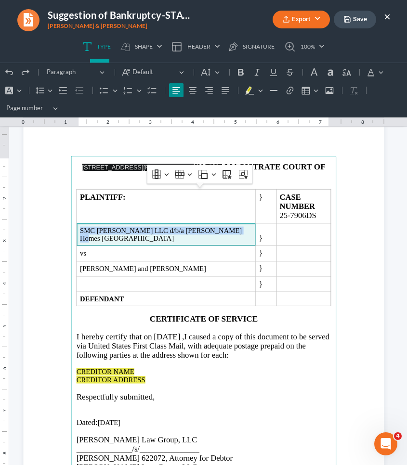
drag, startPoint x: 224, startPoint y: 219, endPoint x: 67, endPoint y: 224, distance: 157.4
click at [67, 224] on section "513 Kirkland Rd, Covington, GA 30016 IN THE MAGISTRATE COURT OF NEWTON COUNTY P…" at bounding box center [203, 347] width 360 height 466
copy span "SMC [PERSON_NAME] LLC d/b/a [PERSON_NAME] Homes [GEOGRAPHIC_DATA]"
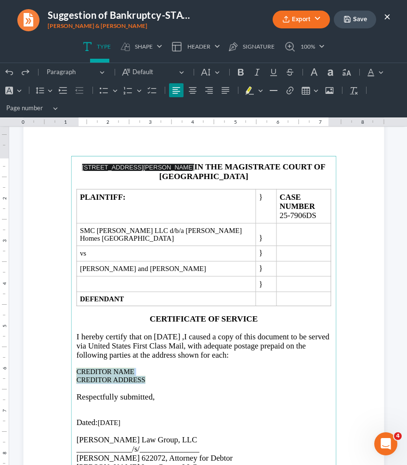
drag, startPoint x: 148, startPoint y: 359, endPoint x: 71, endPoint y: 348, distance: 77.7
click at [71, 348] on main "513 Kirkland Rd, Covington, GA 30016 IN THE MAGISTRATE COURT OF NEWTON COUNTY P…" at bounding box center [203, 347] width 265 height 382
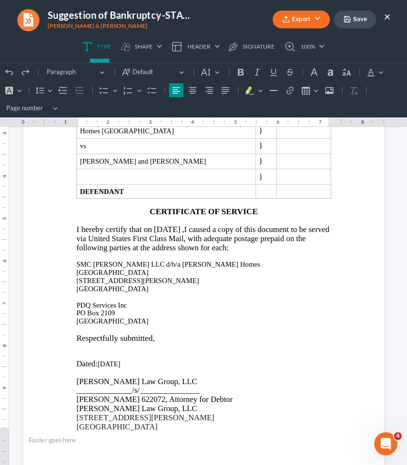
scroll to position [897, 0]
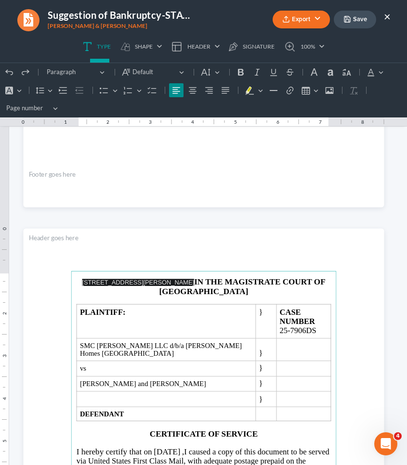
click at [353, 18] on button "Save" at bounding box center [354, 20] width 42 height 18
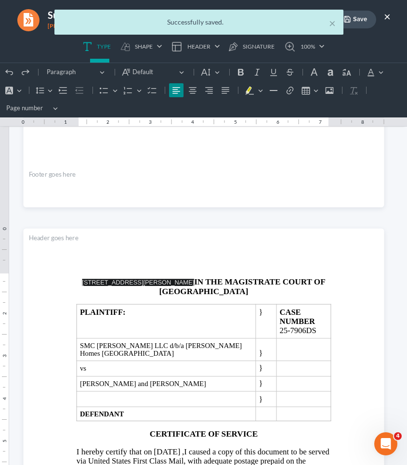
click at [340, 21] on div "× Successfully saved." at bounding box center [198, 22] width 289 height 25
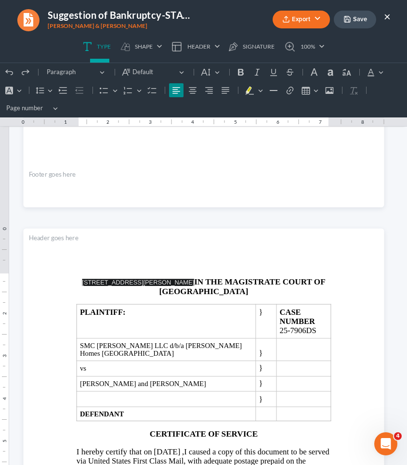
click at [336, 21] on button "Save" at bounding box center [354, 20] width 42 height 18
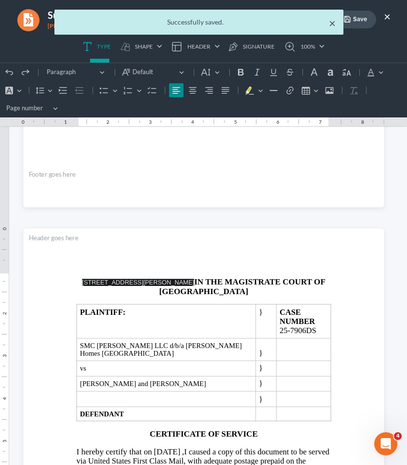
click at [334, 25] on button "×" at bounding box center [332, 23] width 7 height 12
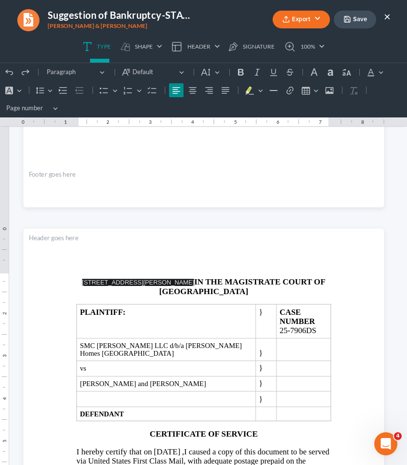
click at [307, 24] on button "Export" at bounding box center [300, 20] width 57 height 18
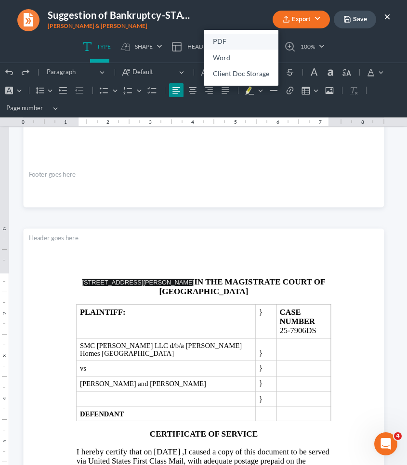
click at [264, 42] on link "PDF" at bounding box center [241, 42] width 75 height 16
